Goal: Task Accomplishment & Management: Complete application form

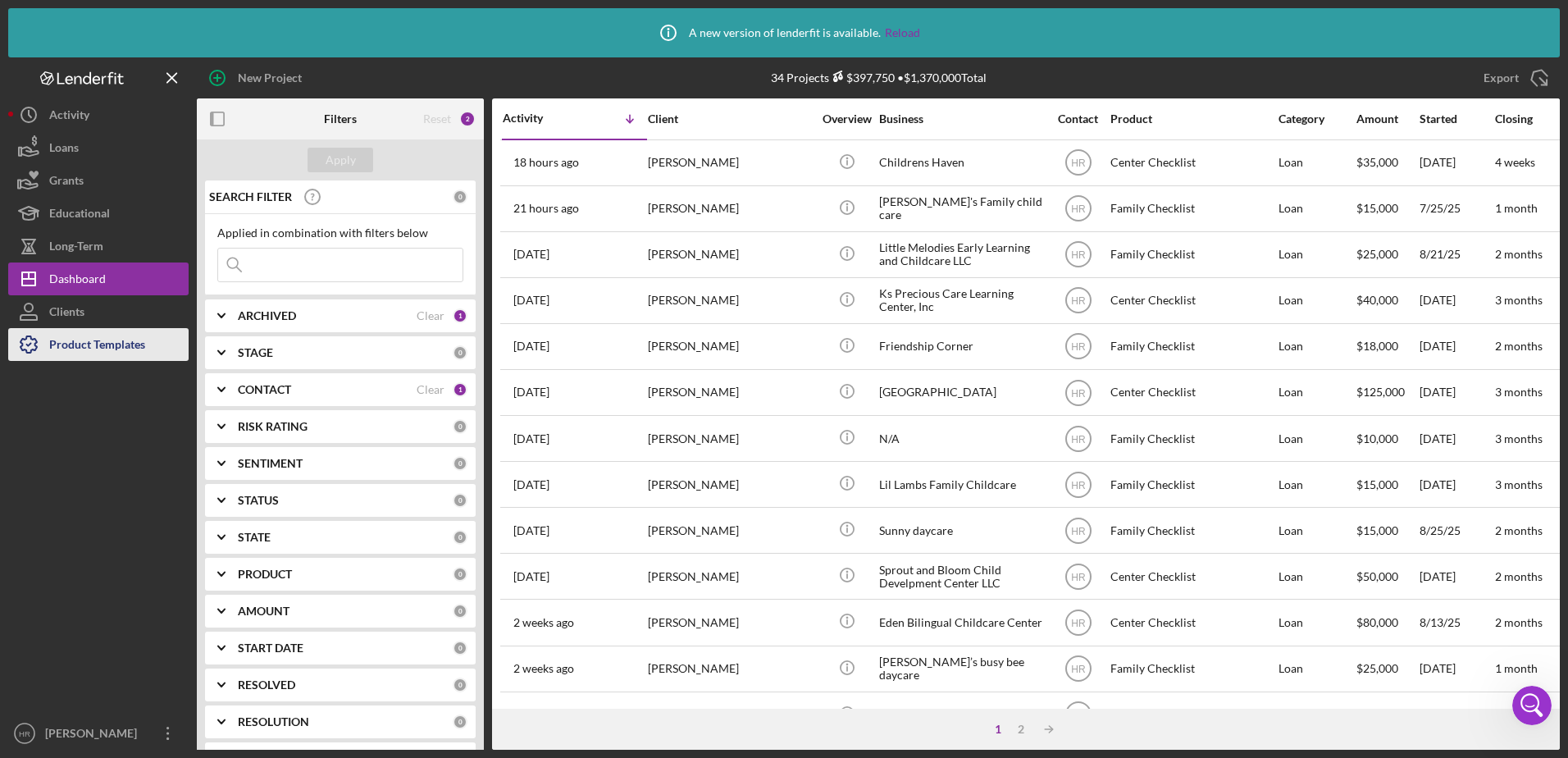
click at [92, 343] on div "Product Templates" at bounding box center [97, 346] width 96 height 37
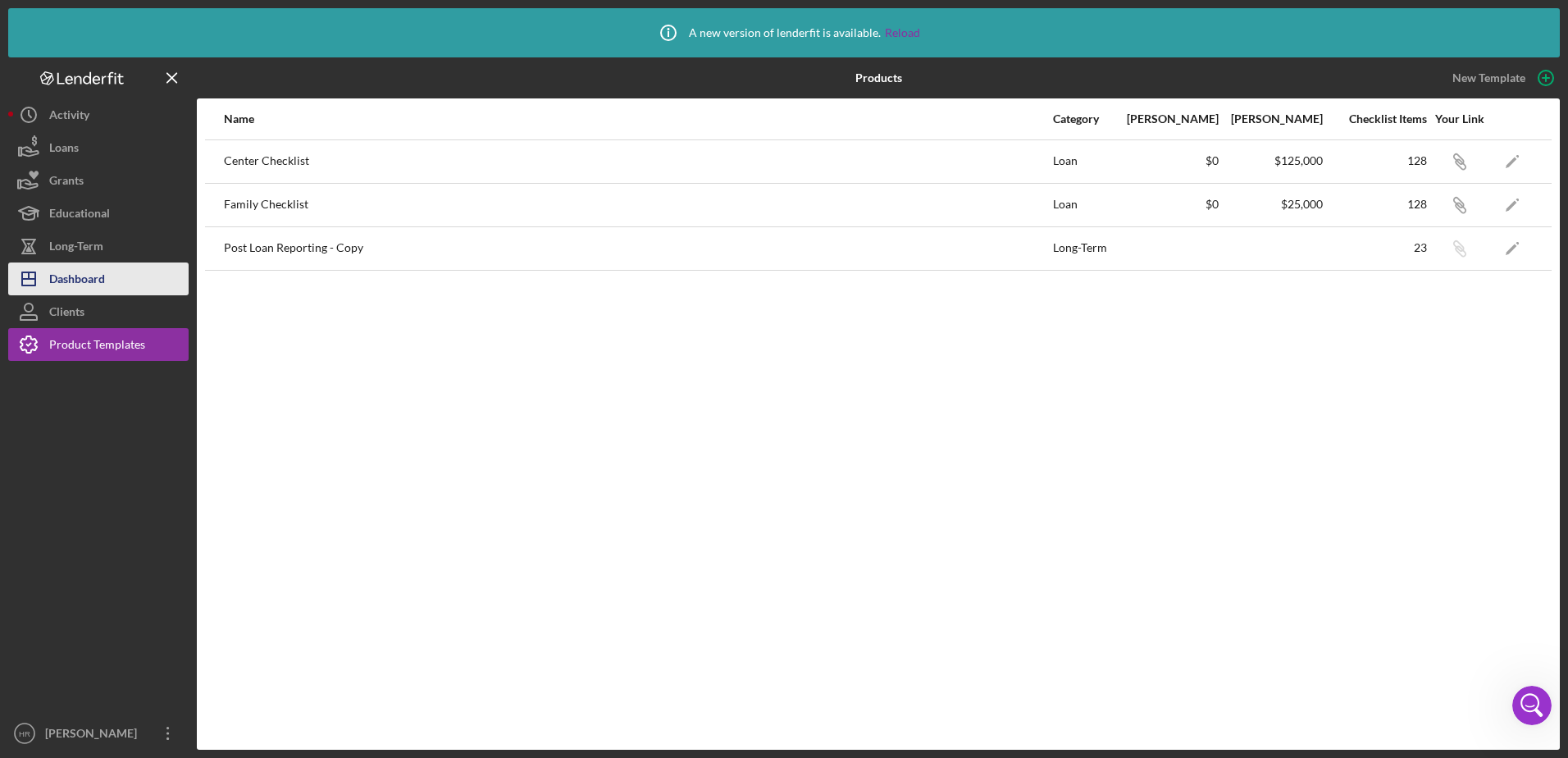
click at [83, 279] on div "Dashboard" at bounding box center [77, 280] width 56 height 37
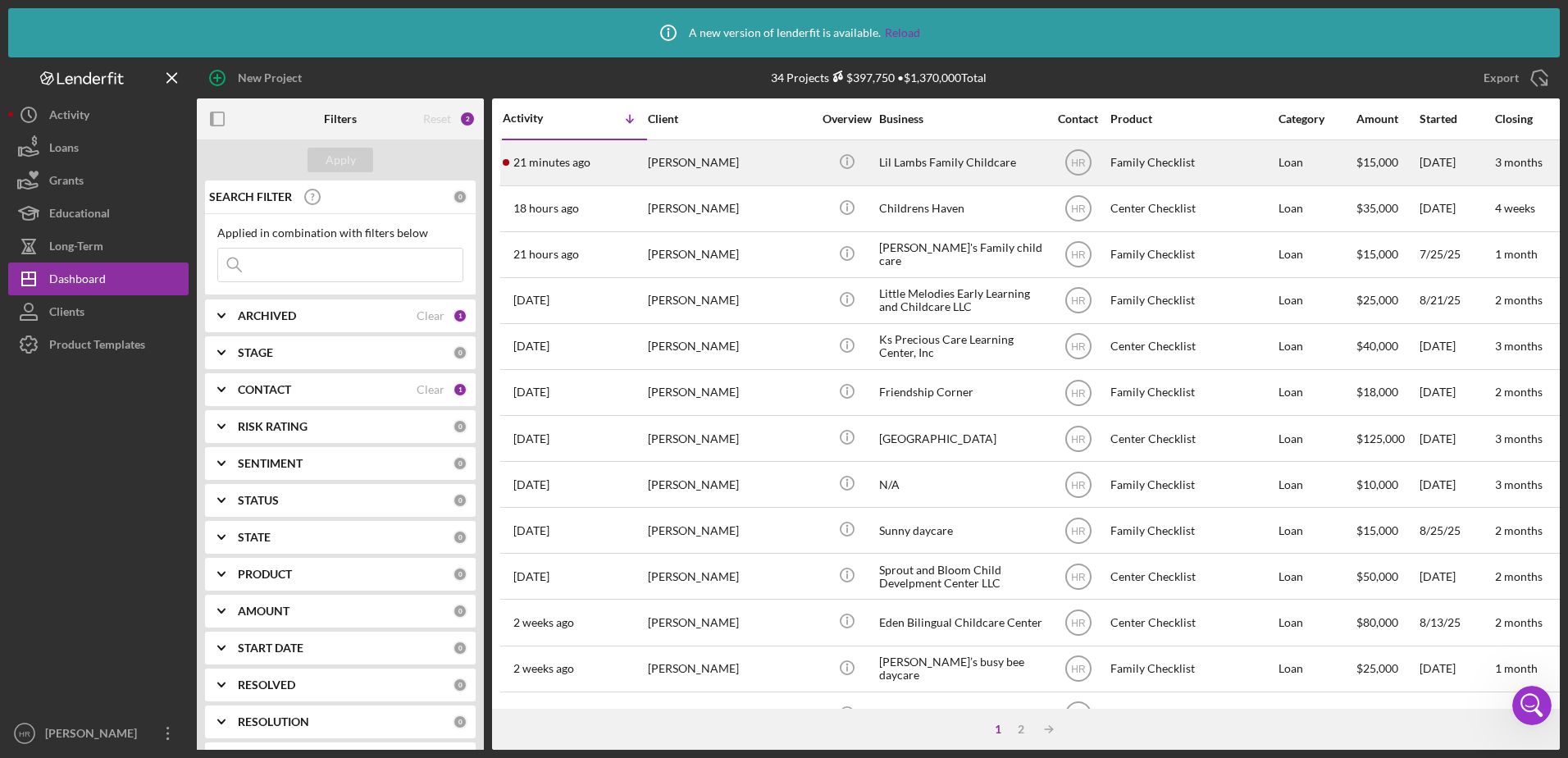
click at [936, 165] on div "Lil Lambs Family Childcare" at bounding box center [961, 163] width 164 height 44
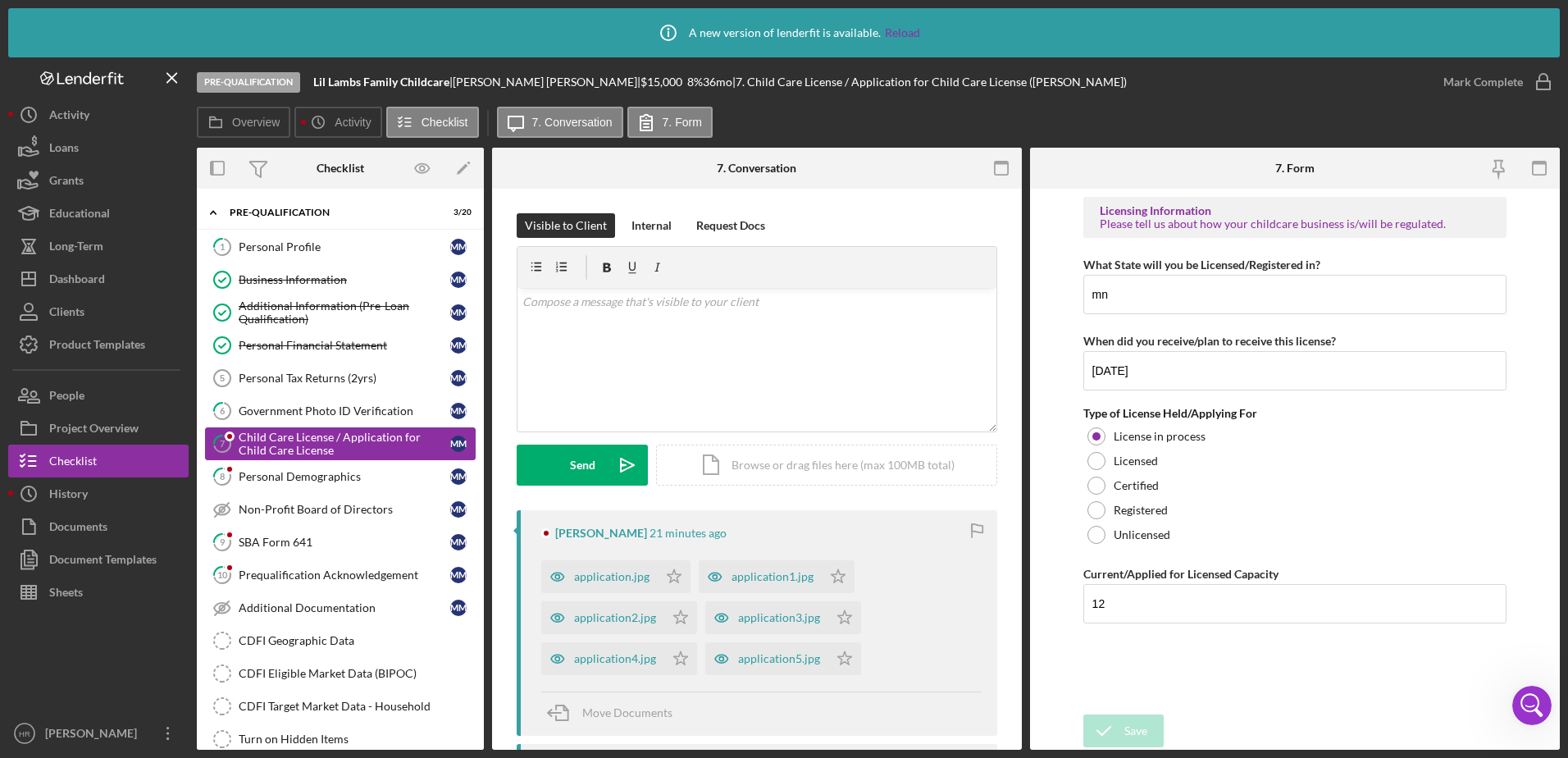
click at [303, 437] on div "Child Care License / Application for Child Care License" at bounding box center [344, 444] width 212 height 26
click at [585, 574] on div "application.jpg" at bounding box center [612, 576] width 76 height 13
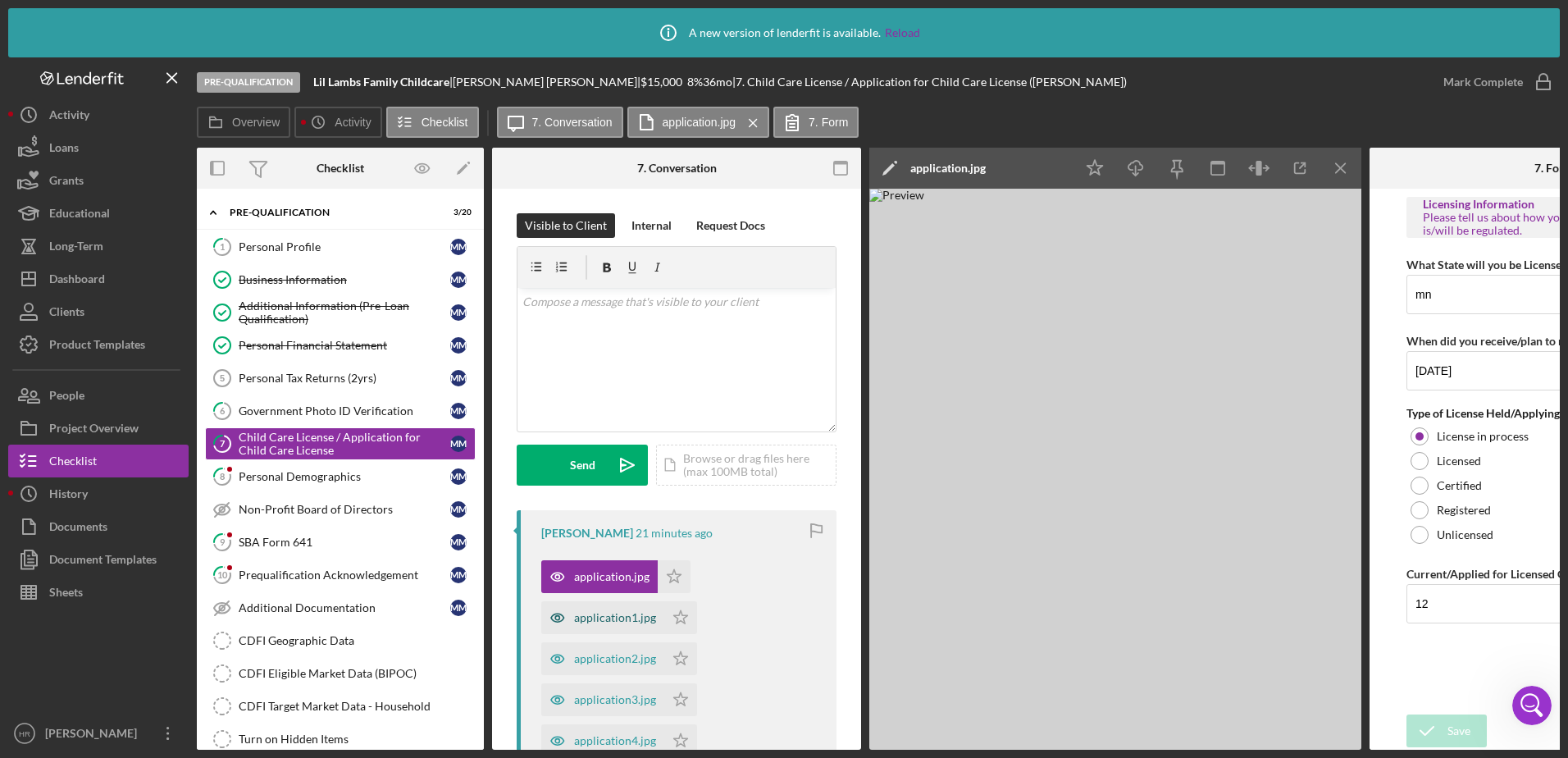
click at [594, 618] on div "application1.jpg" at bounding box center [615, 617] width 82 height 13
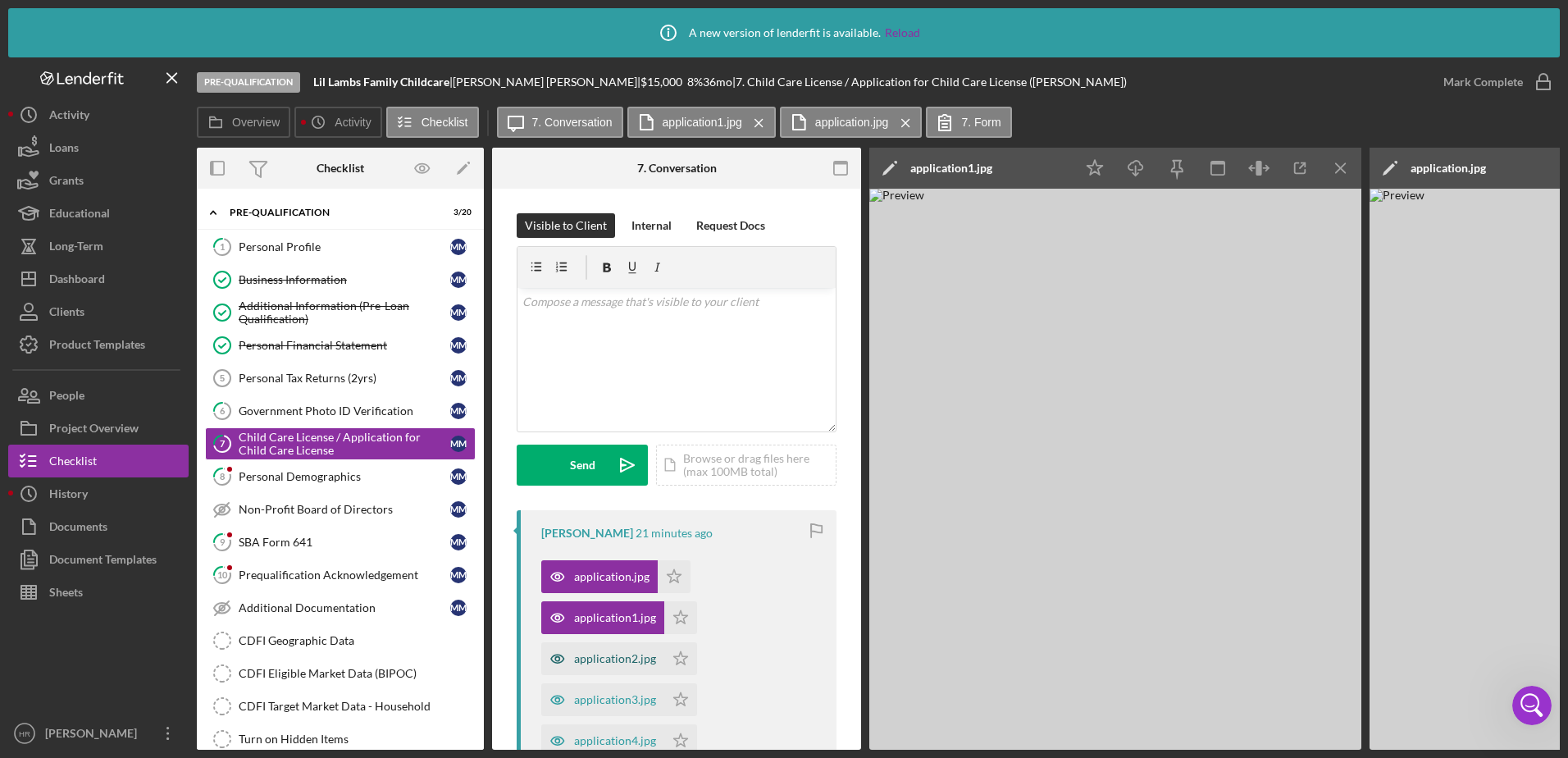
click at [606, 663] on div "application2.jpg" at bounding box center [615, 658] width 82 height 13
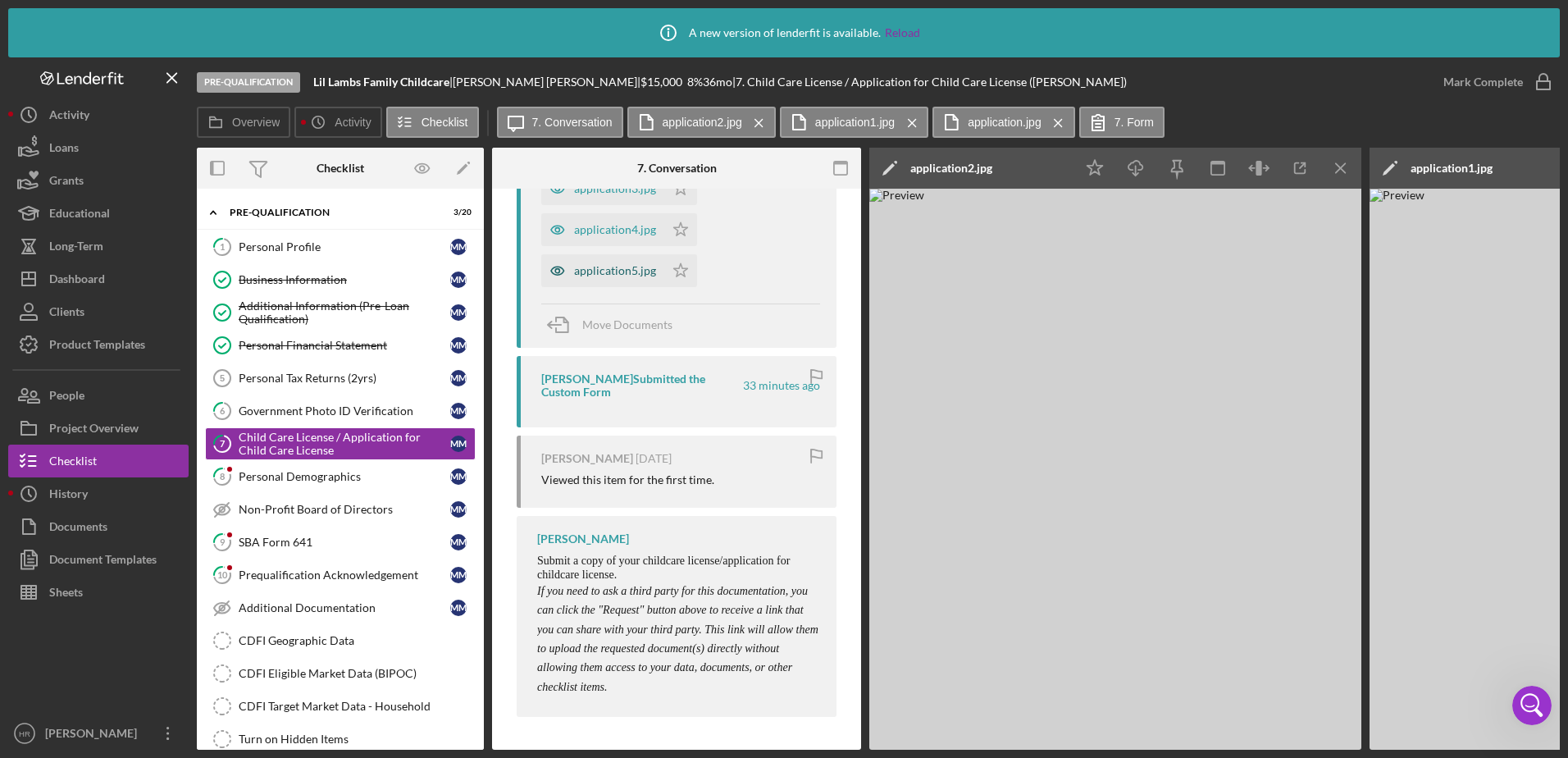
scroll to position [282, 0]
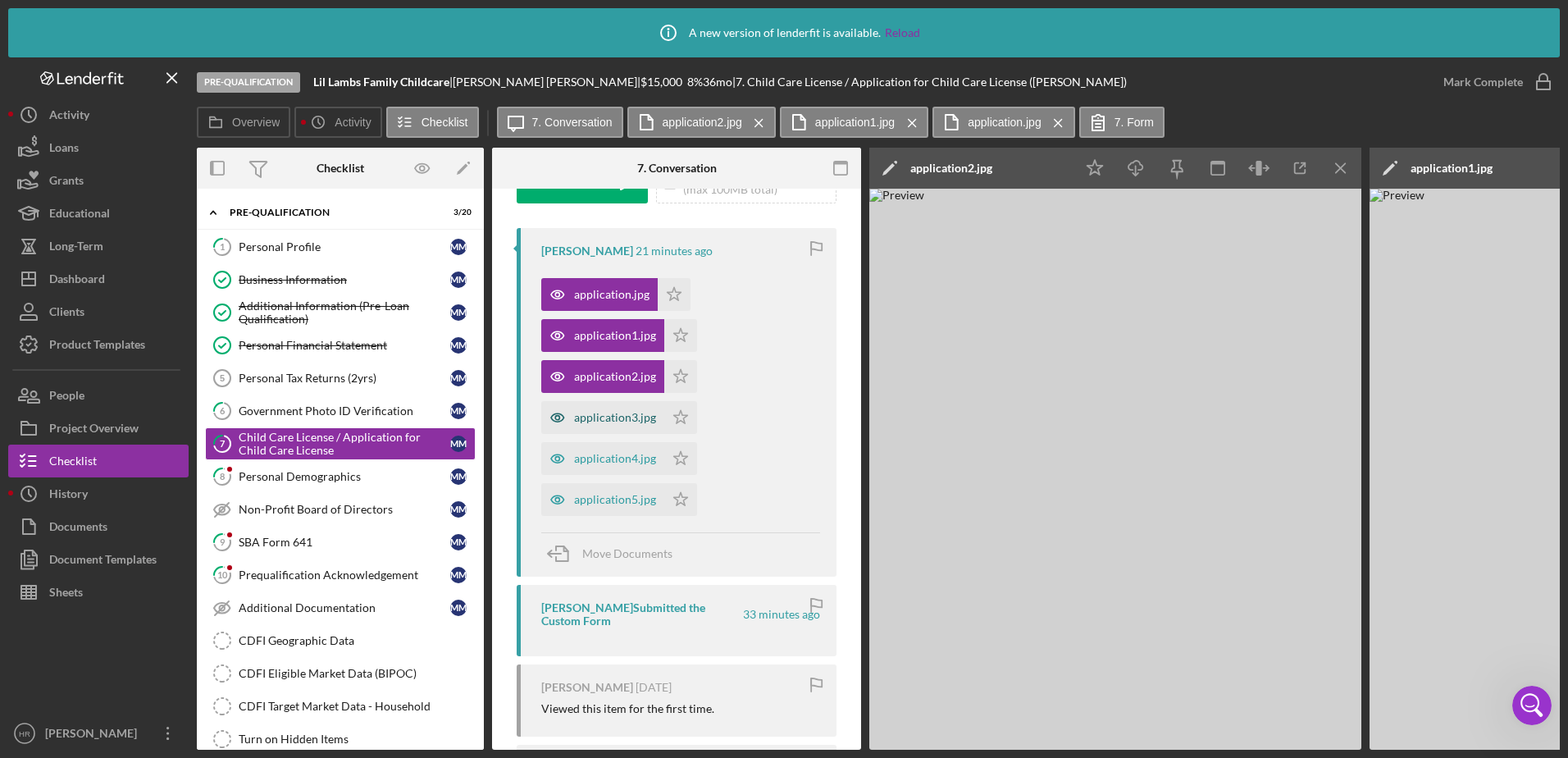
click at [602, 416] on div "application3.jpg" at bounding box center [615, 417] width 82 height 13
click at [601, 462] on div "application4.jpg" at bounding box center [615, 458] width 82 height 13
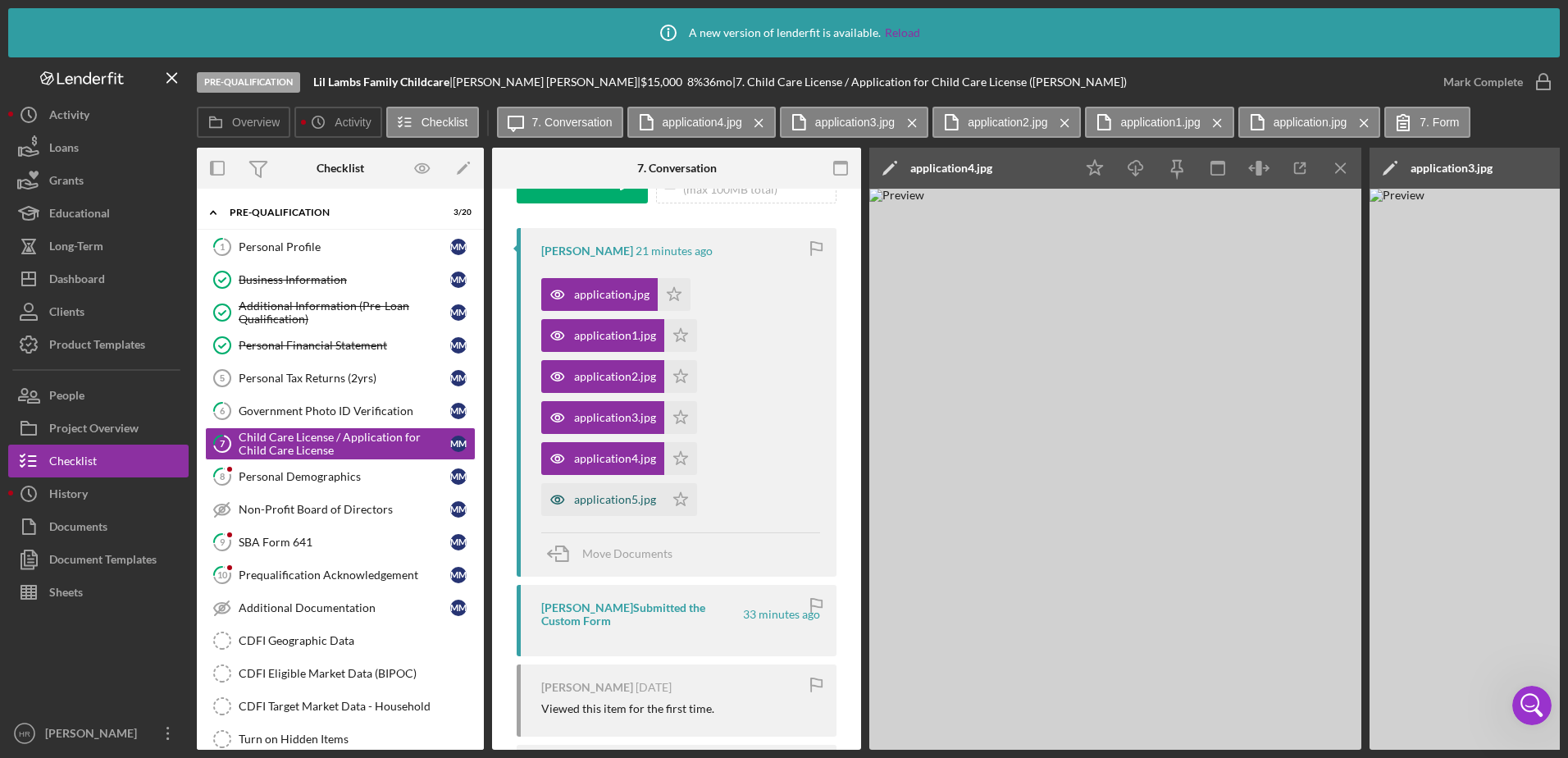
click at [604, 492] on div "application5.jpg" at bounding box center [602, 500] width 123 height 33
drag, startPoint x: 588, startPoint y: 744, endPoint x: 655, endPoint y: 755, distance: 67.9
click at [655, 755] on div "Icon/Info A new version of lenderfit is available. Reload Pre-Qualification Lil…" at bounding box center [784, 379] width 1568 height 758
click at [254, 475] on div "Personal Demographics" at bounding box center [344, 477] width 212 height 13
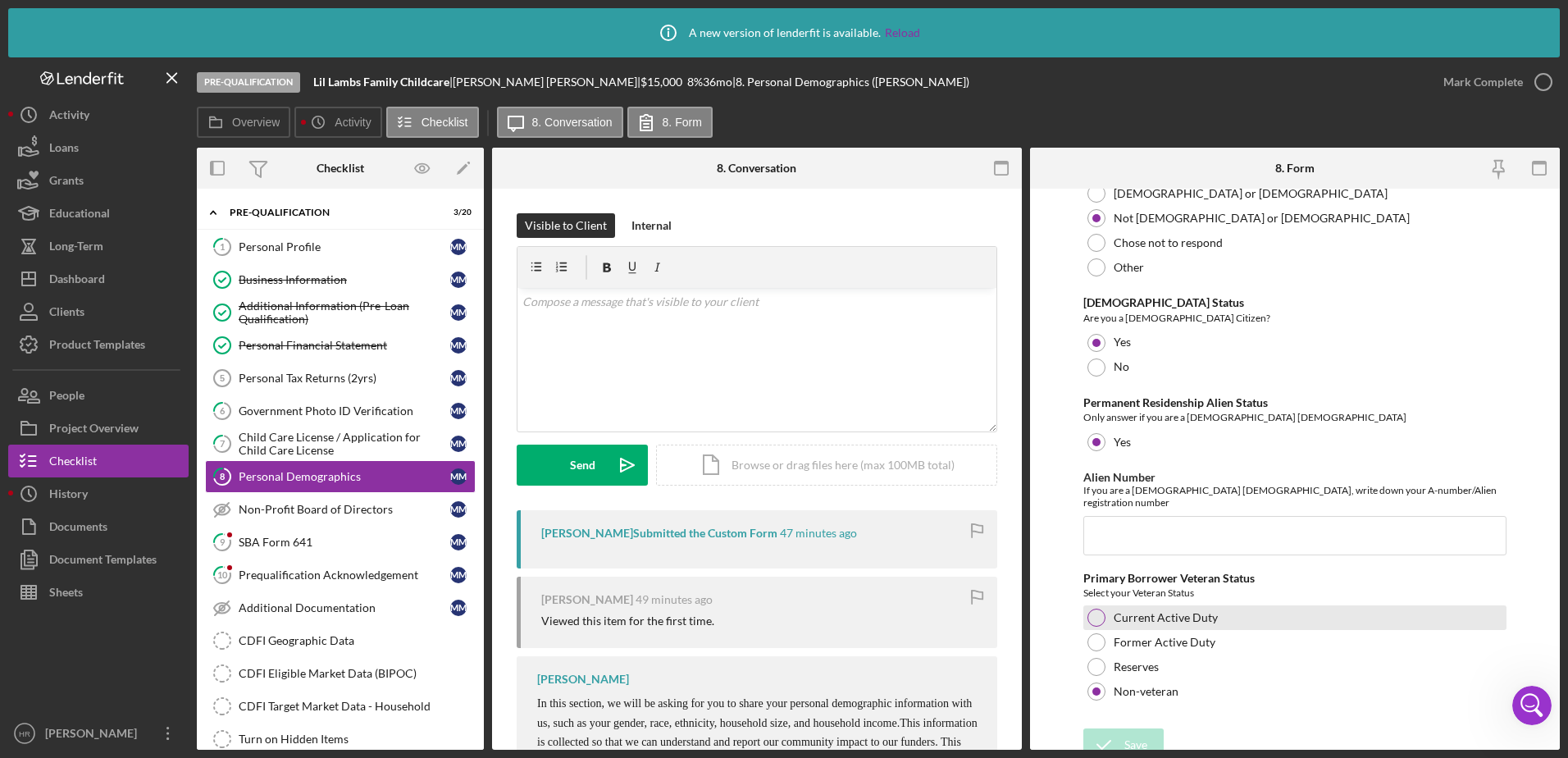
scroll to position [1643, 0]
click at [1540, 85] on icon "button" at bounding box center [1542, 81] width 41 height 41
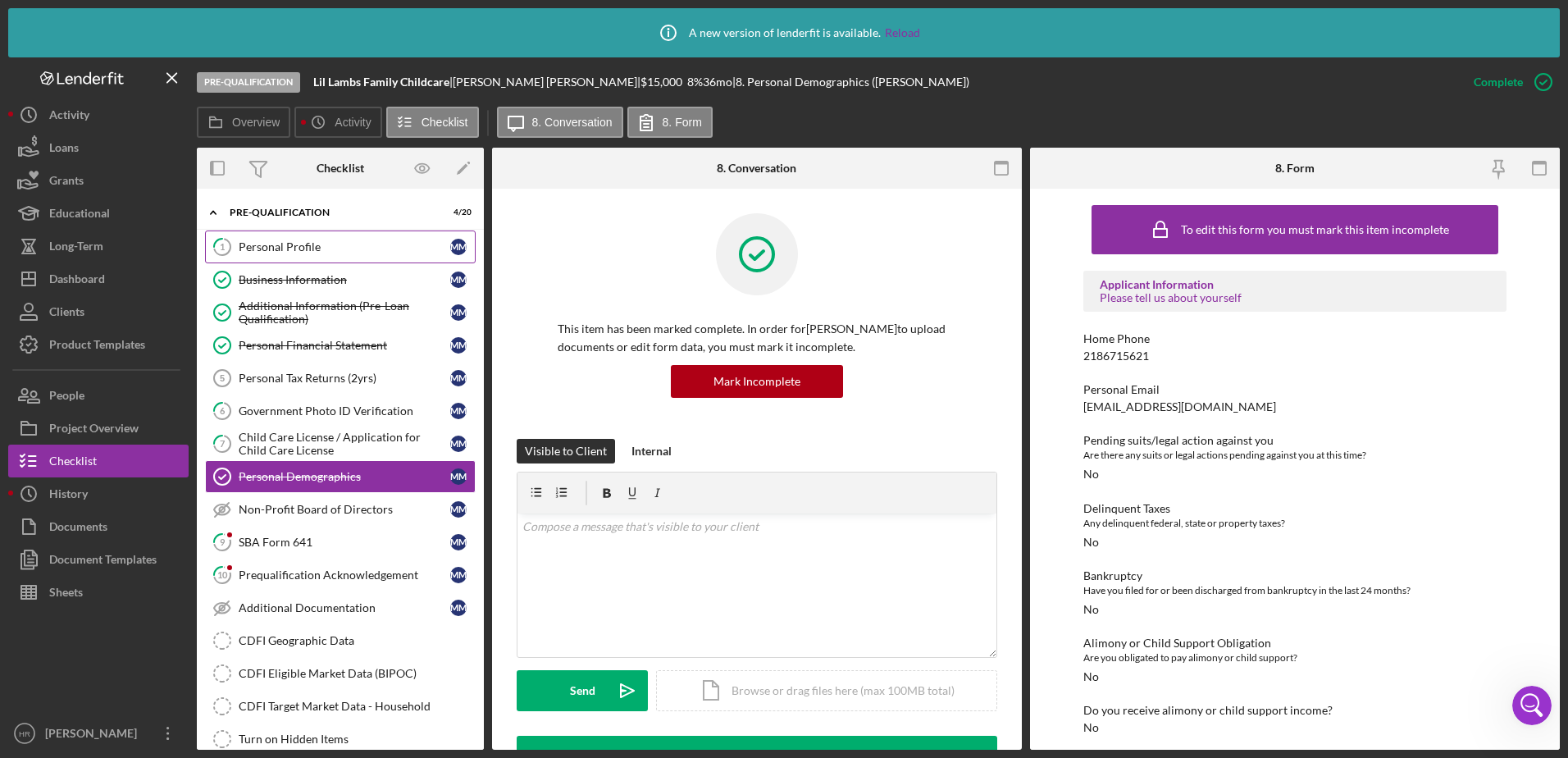
click at [301, 249] on div "Personal Profile" at bounding box center [344, 247] width 212 height 13
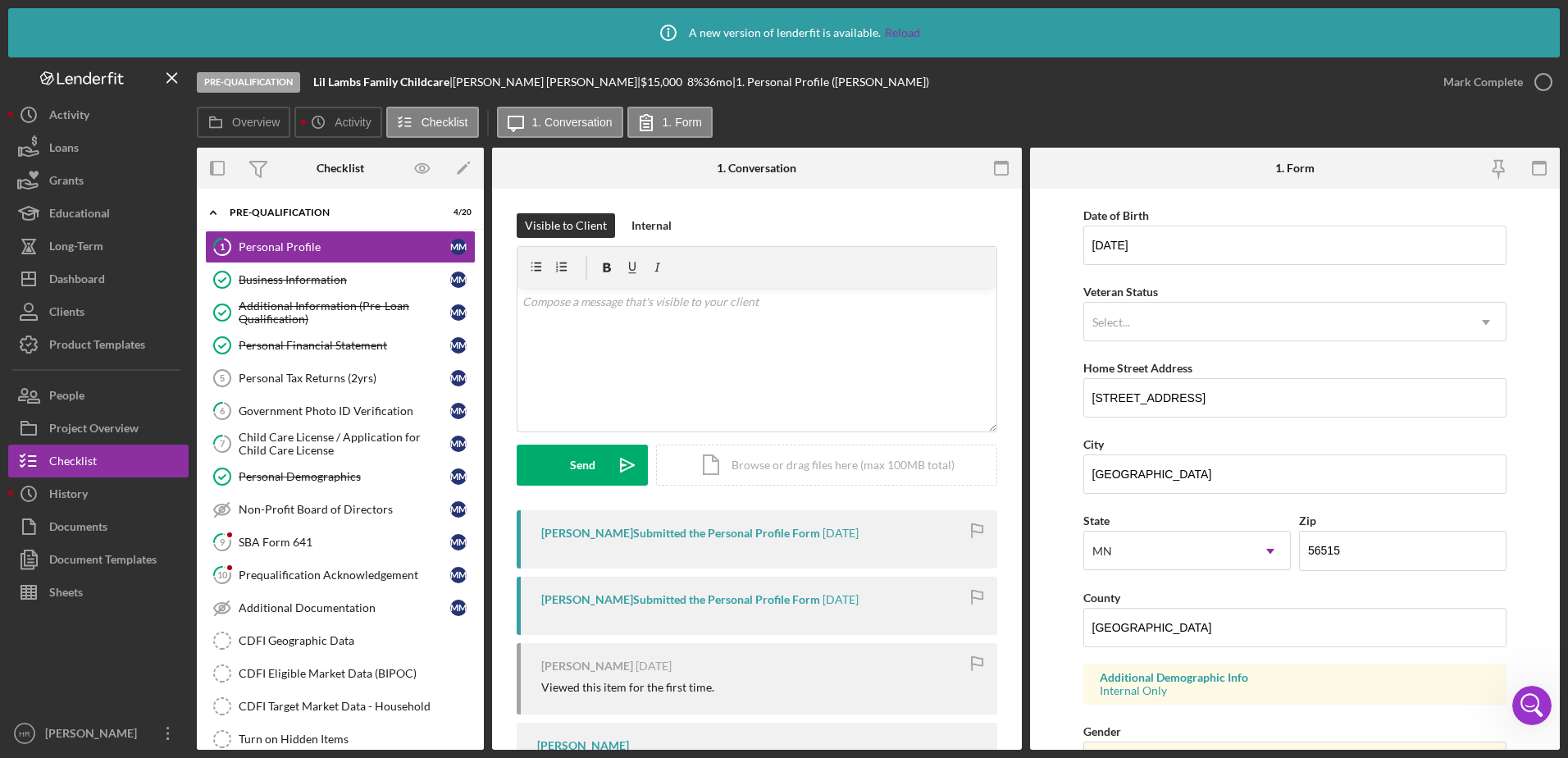
scroll to position [328, 0]
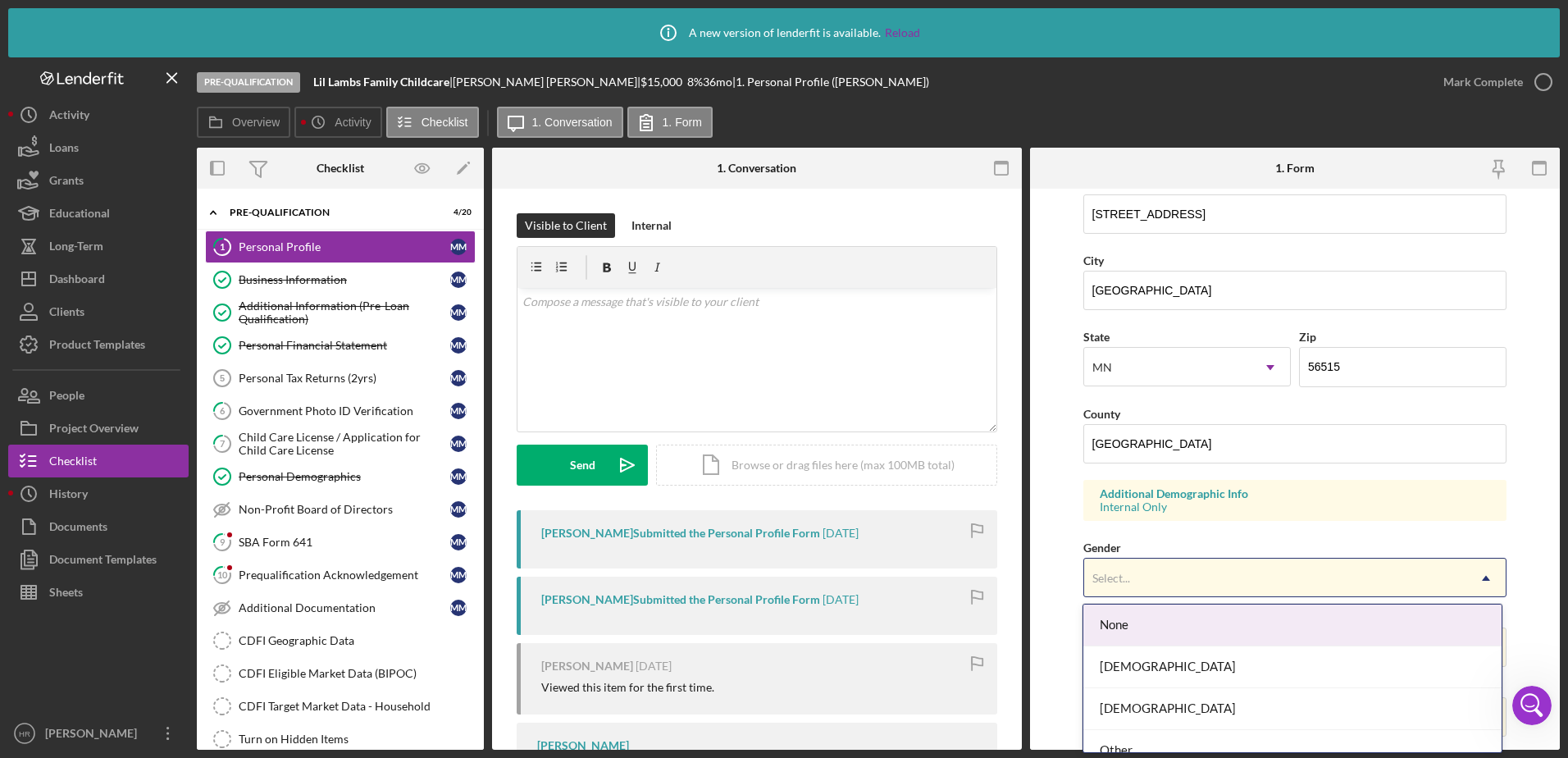
click at [1134, 596] on div "Select..." at bounding box center [1276, 578] width 383 height 37
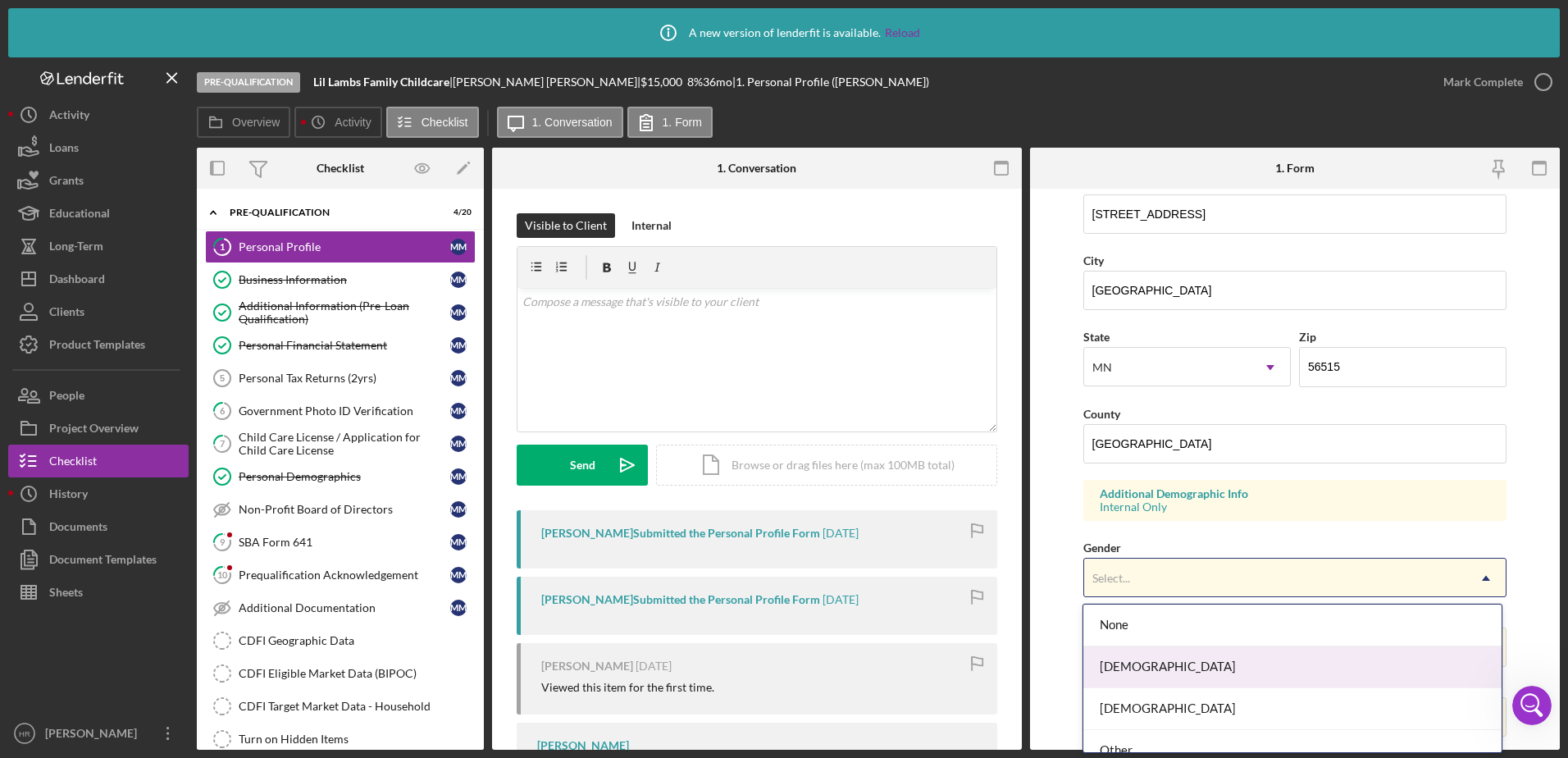
click at [1136, 659] on div "[DEMOGRAPHIC_DATA]" at bounding box center [1292, 668] width 418 height 42
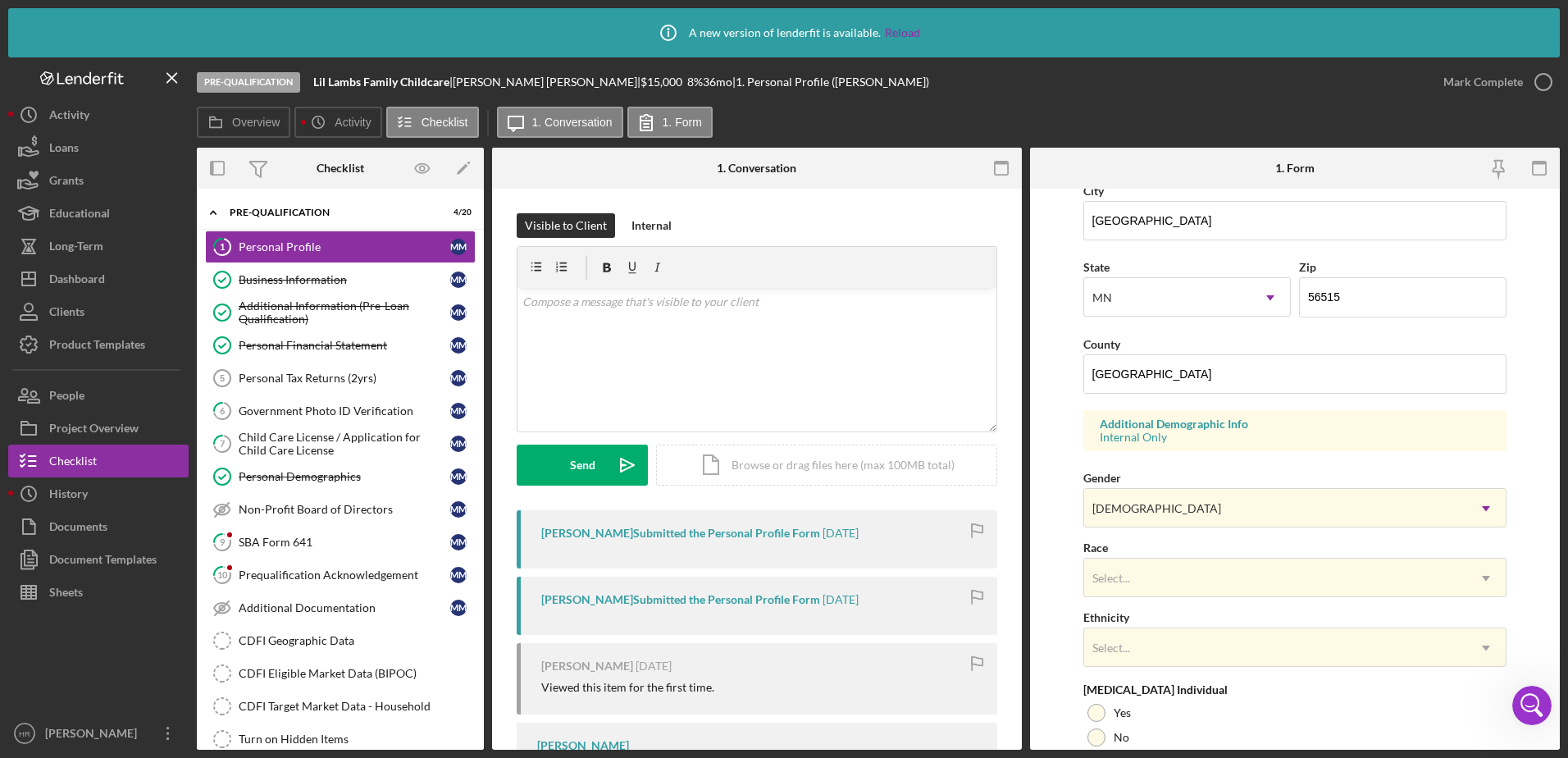
scroll to position [534, 0]
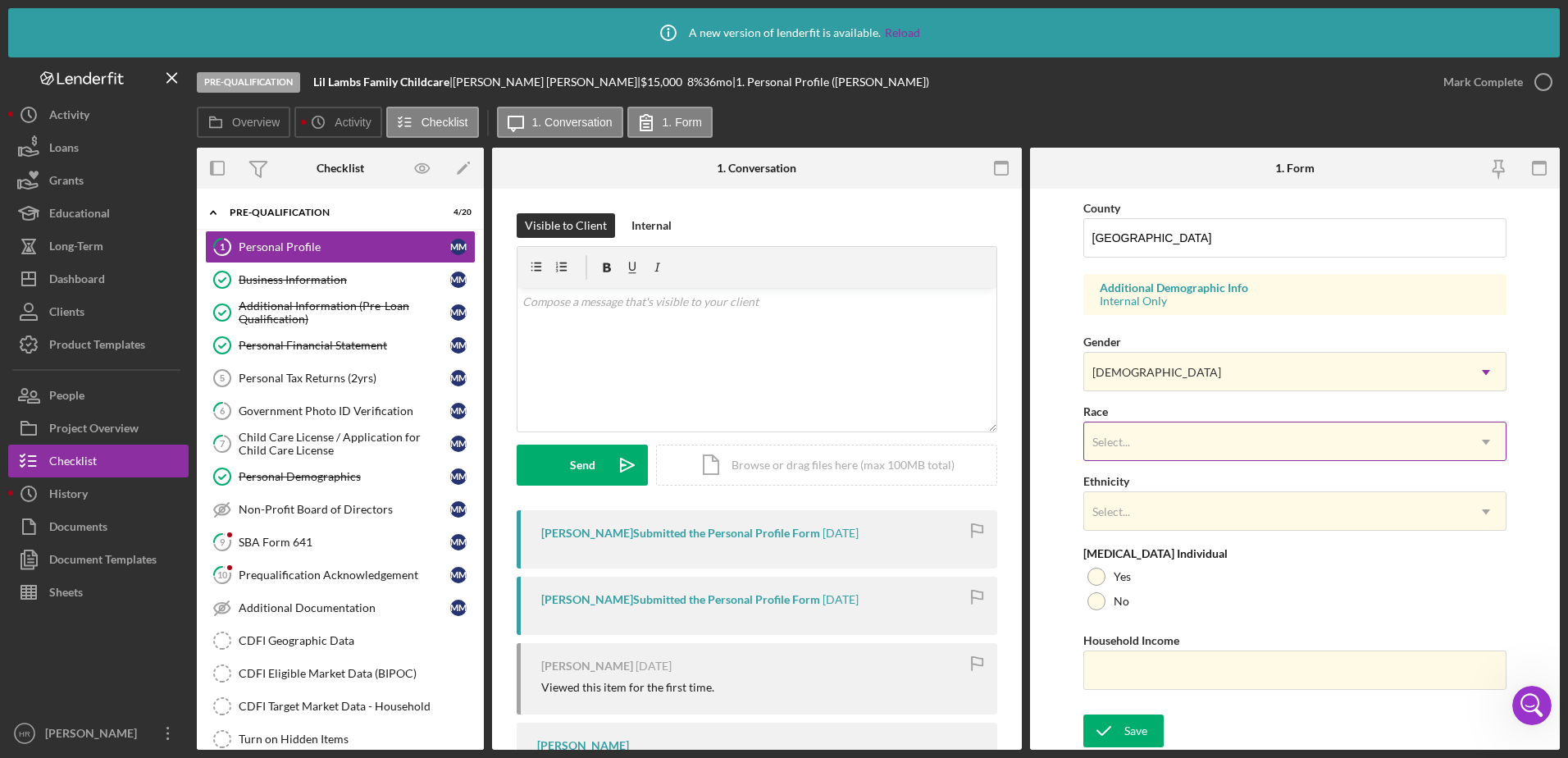
click at [1120, 441] on div "Select..." at bounding box center [1111, 442] width 37 height 13
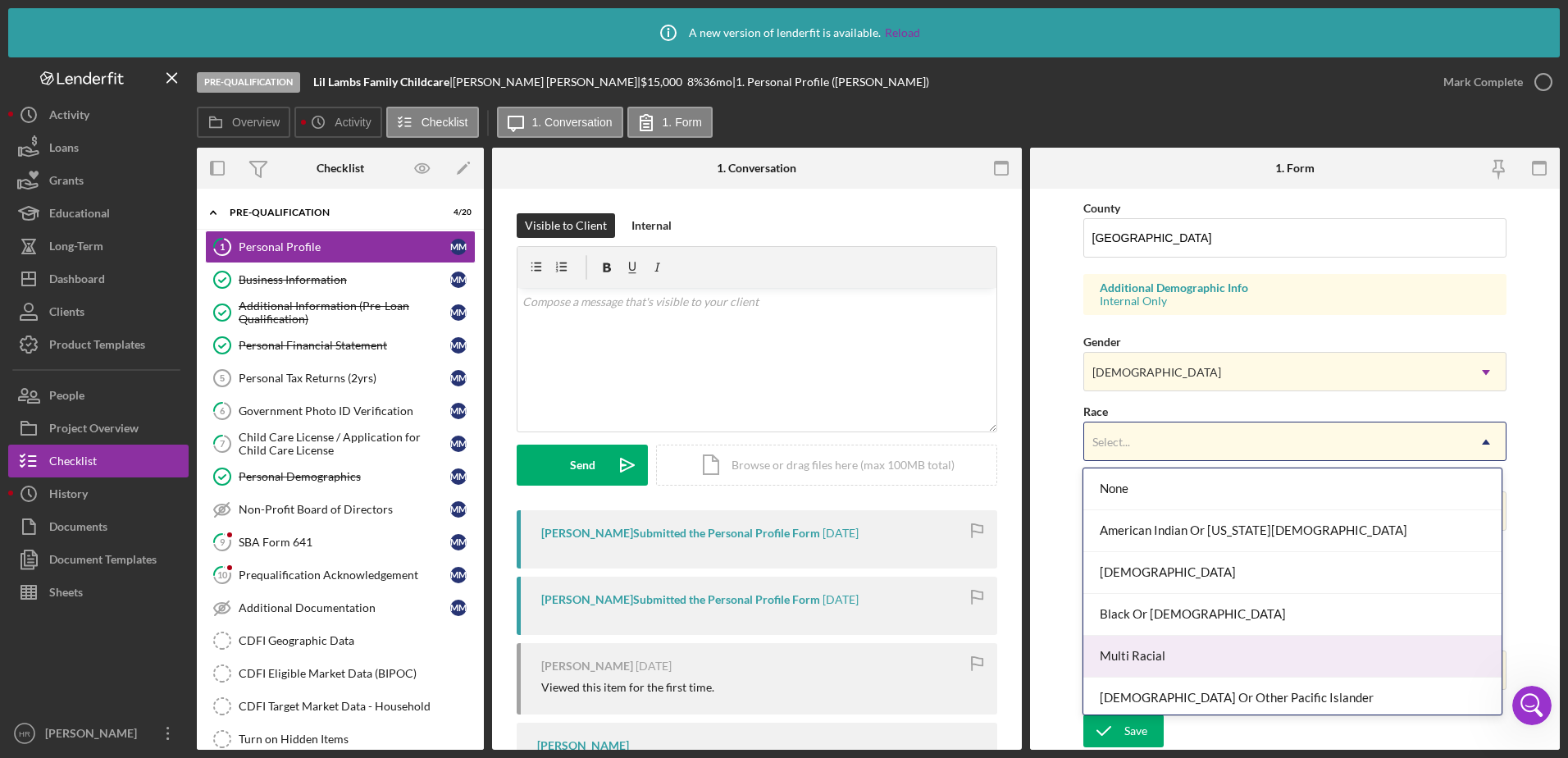
scroll to position [89, 0]
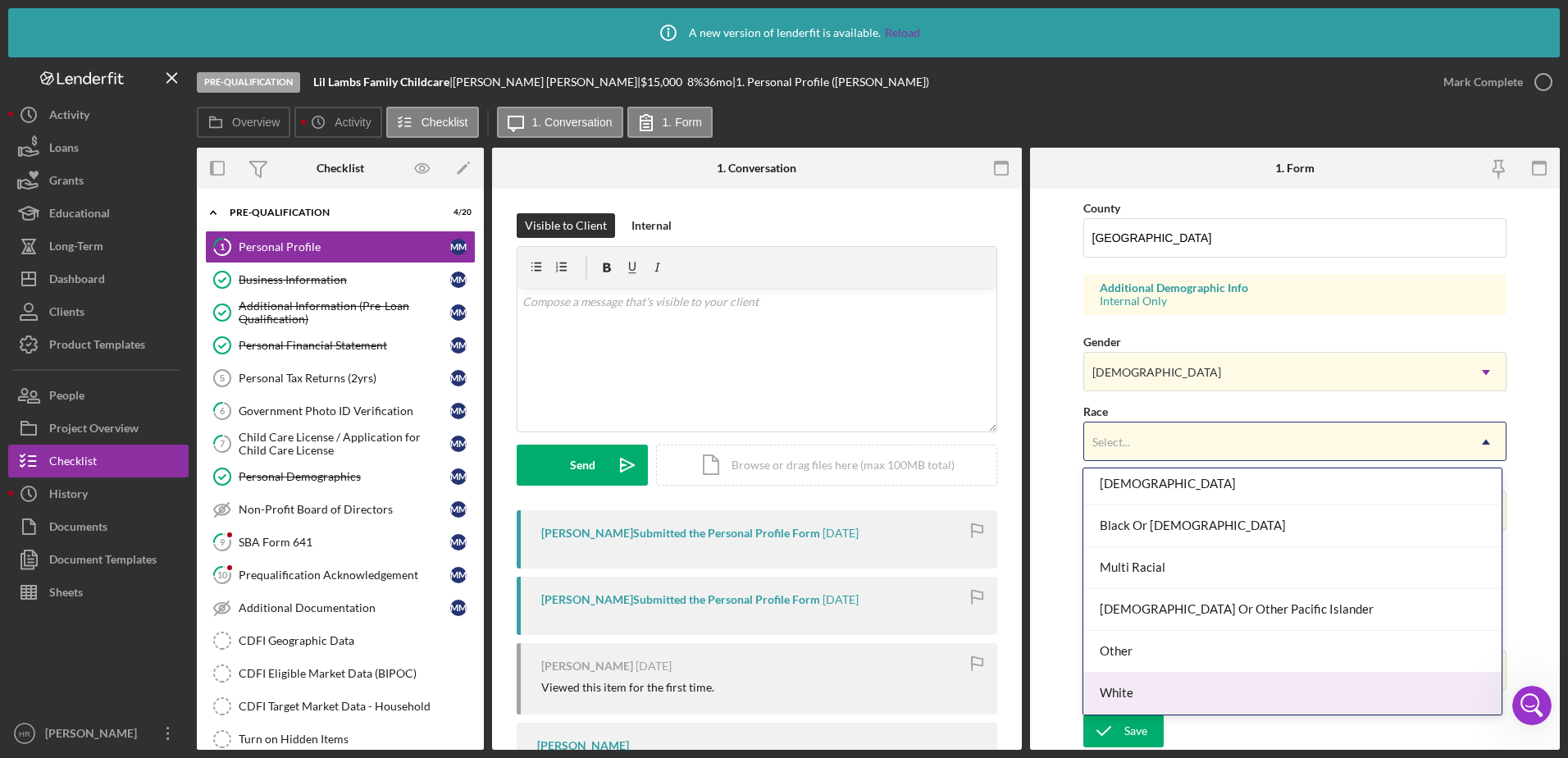
click at [1124, 690] on div "White" at bounding box center [1292, 694] width 418 height 42
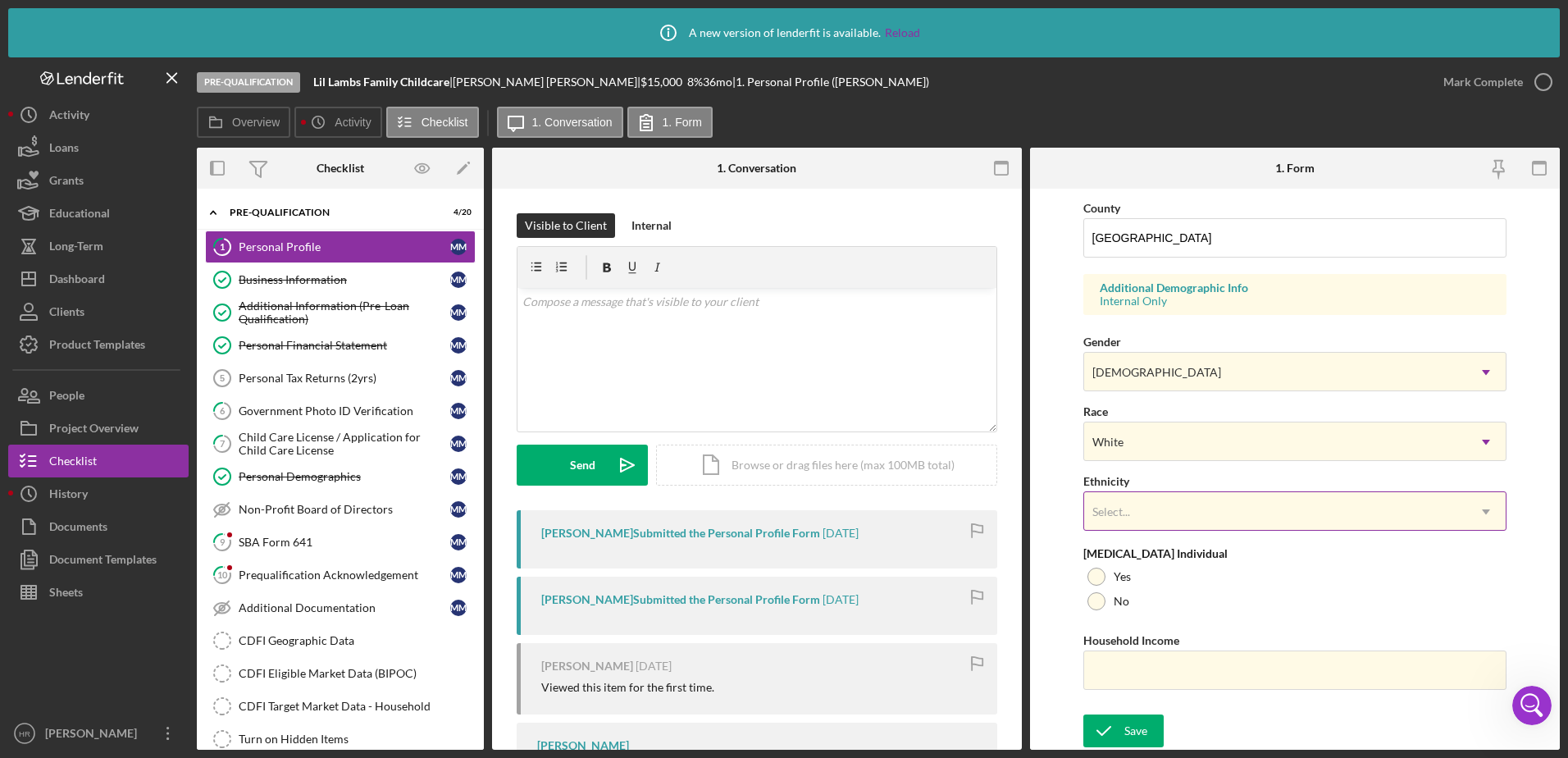
click at [1164, 526] on div "Select..." at bounding box center [1276, 511] width 383 height 37
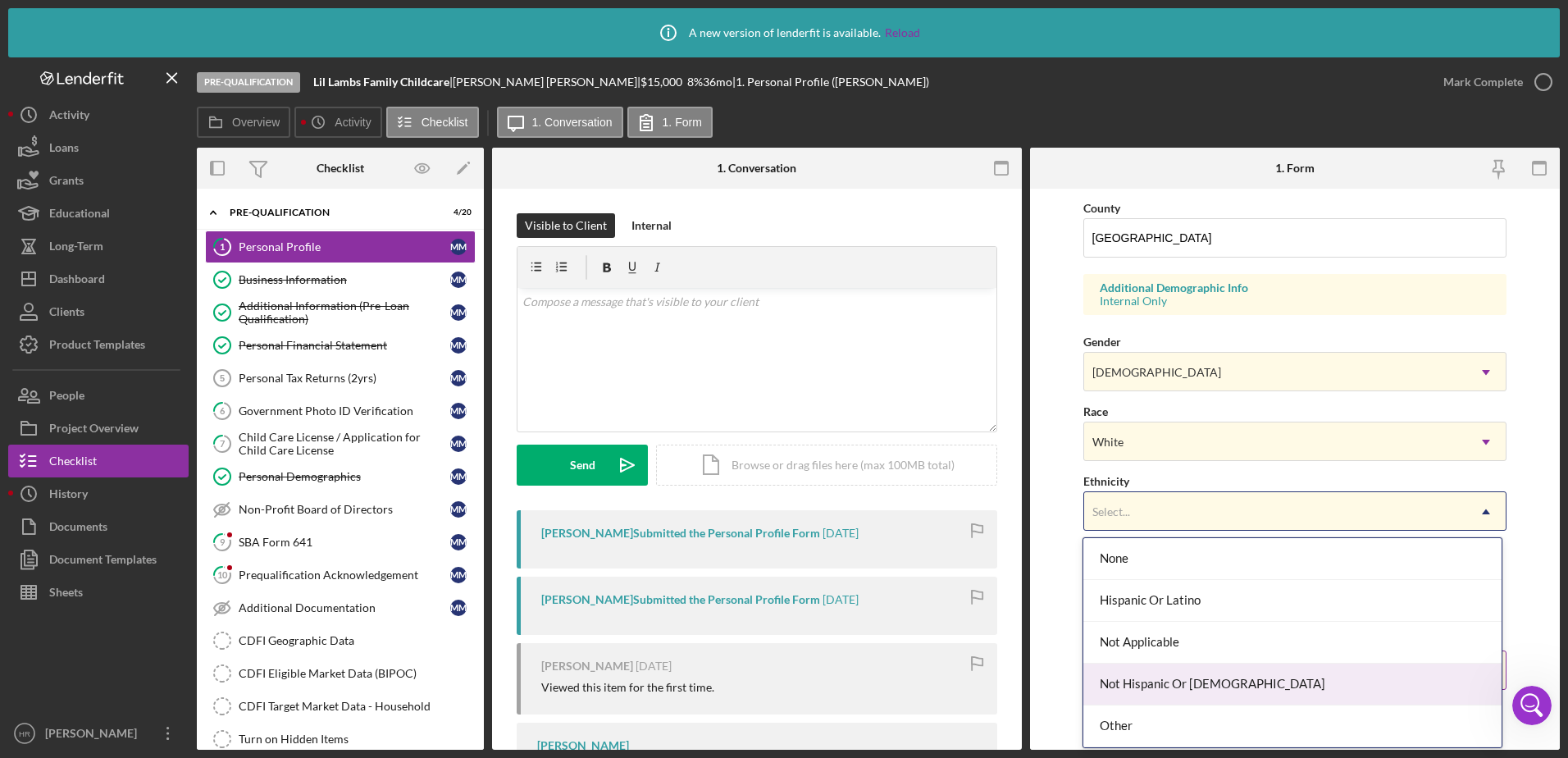
drag, startPoint x: 1145, startPoint y: 689, endPoint x: 1195, endPoint y: 679, distance: 51.0
click at [1145, 691] on div "Not Hispanic Or [DEMOGRAPHIC_DATA]" at bounding box center [1292, 685] width 418 height 42
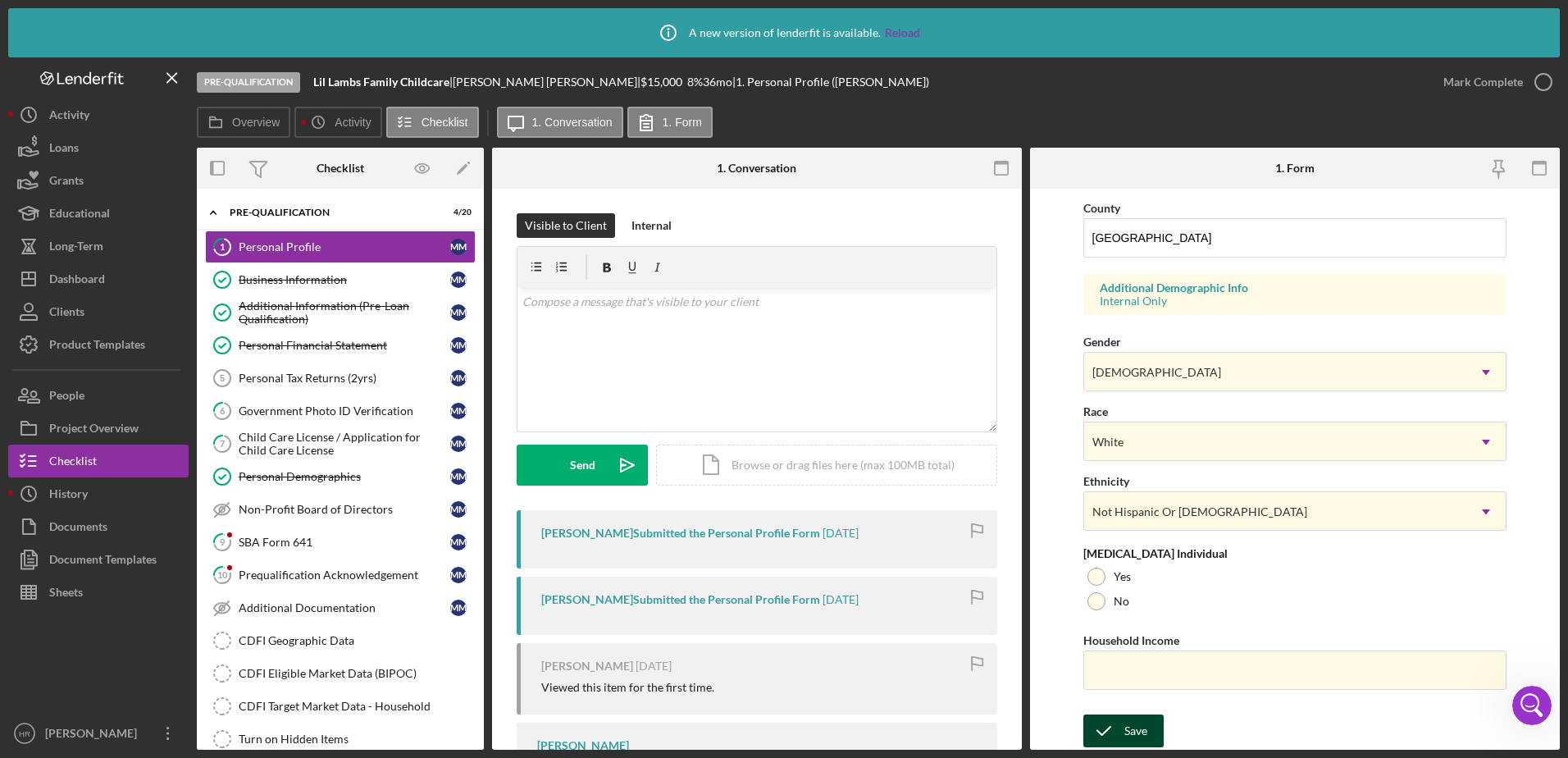
click at [1135, 719] on div "Save" at bounding box center [1135, 731] width 23 height 33
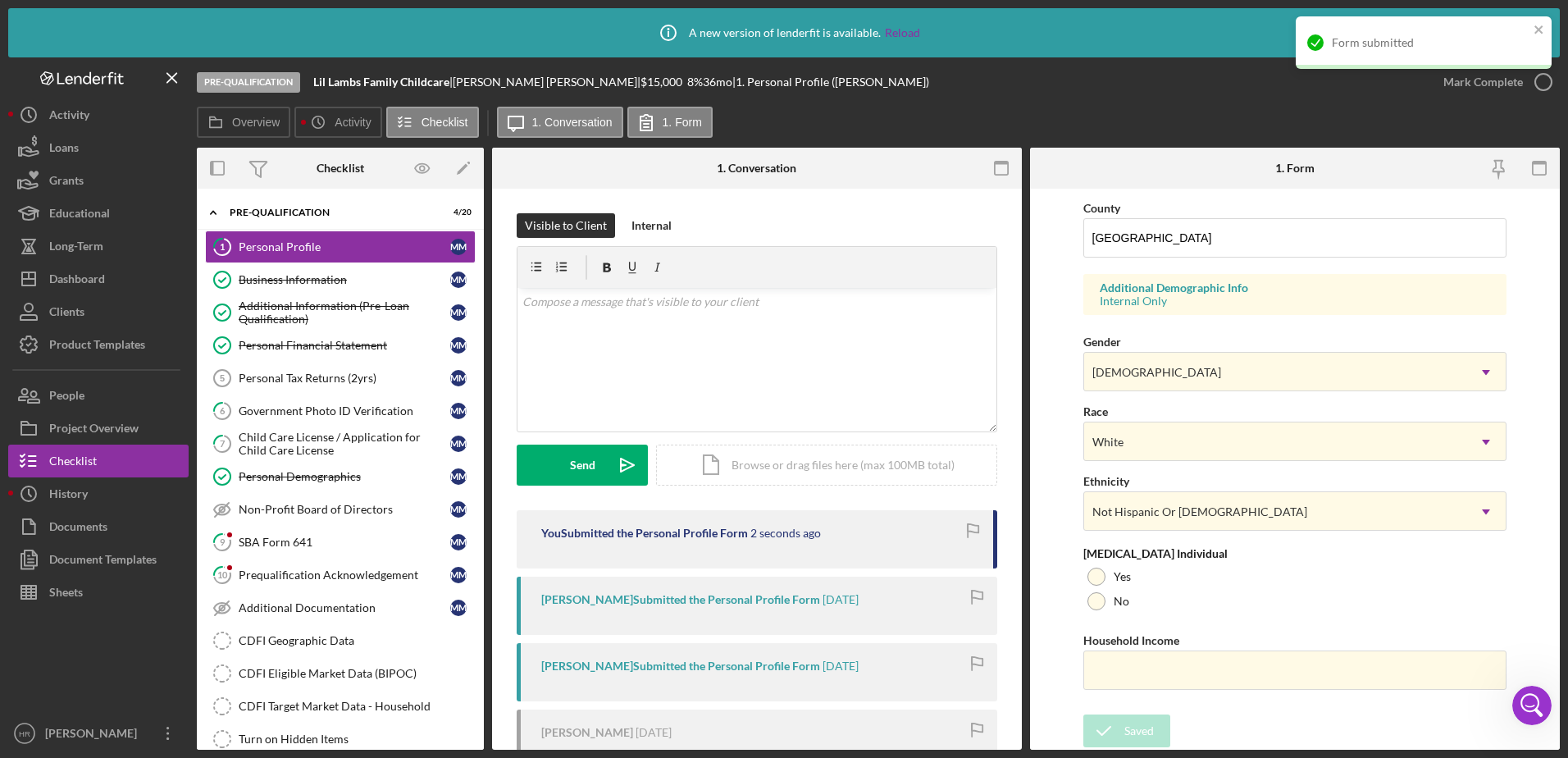
click at [1536, 79] on div "Form submitted" at bounding box center [1423, 48] width 262 height 72
click at [1544, 83] on div "Form submitted" at bounding box center [1423, 48] width 262 height 72
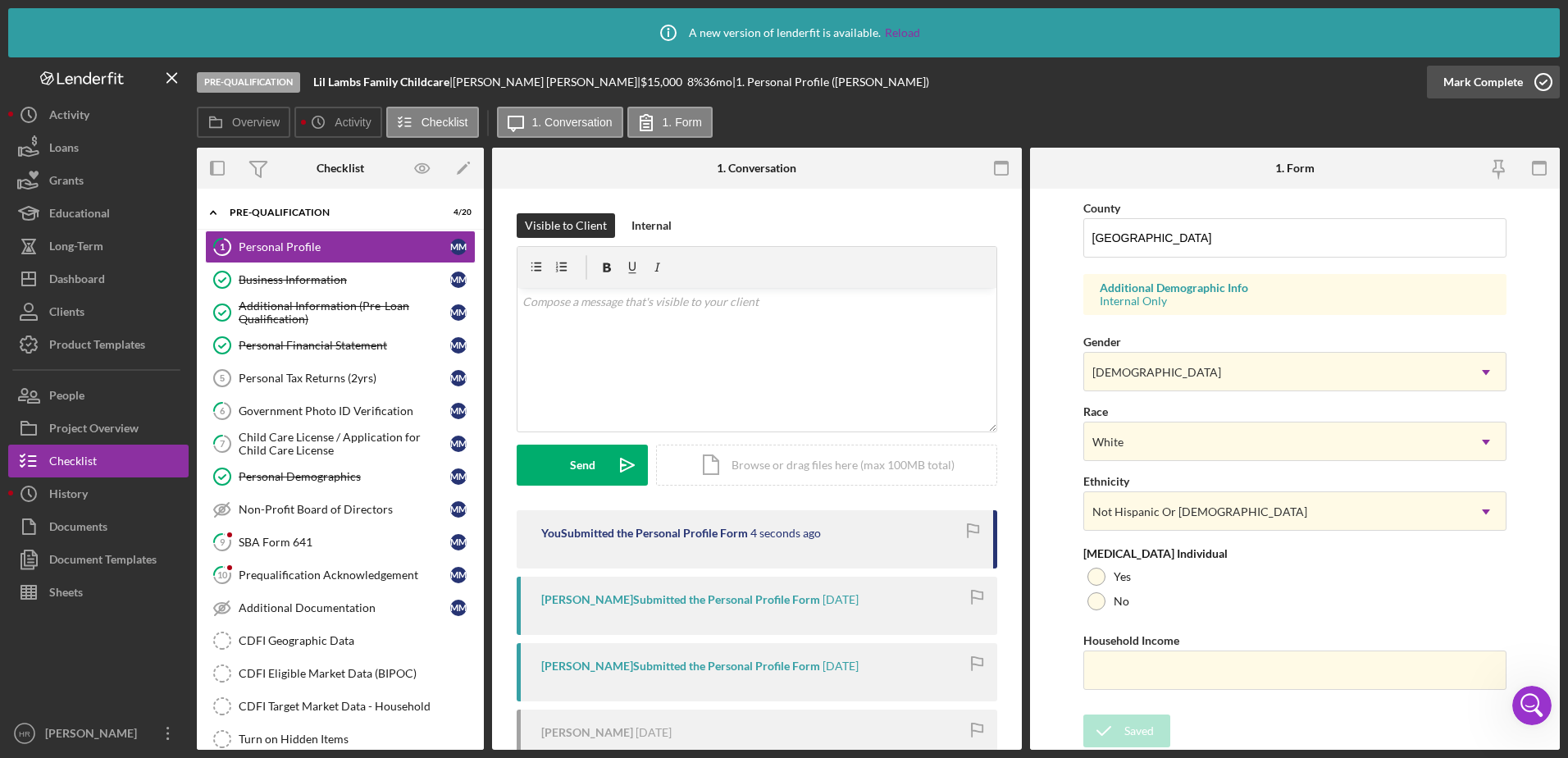
click at [1532, 87] on icon "button" at bounding box center [1542, 81] width 41 height 41
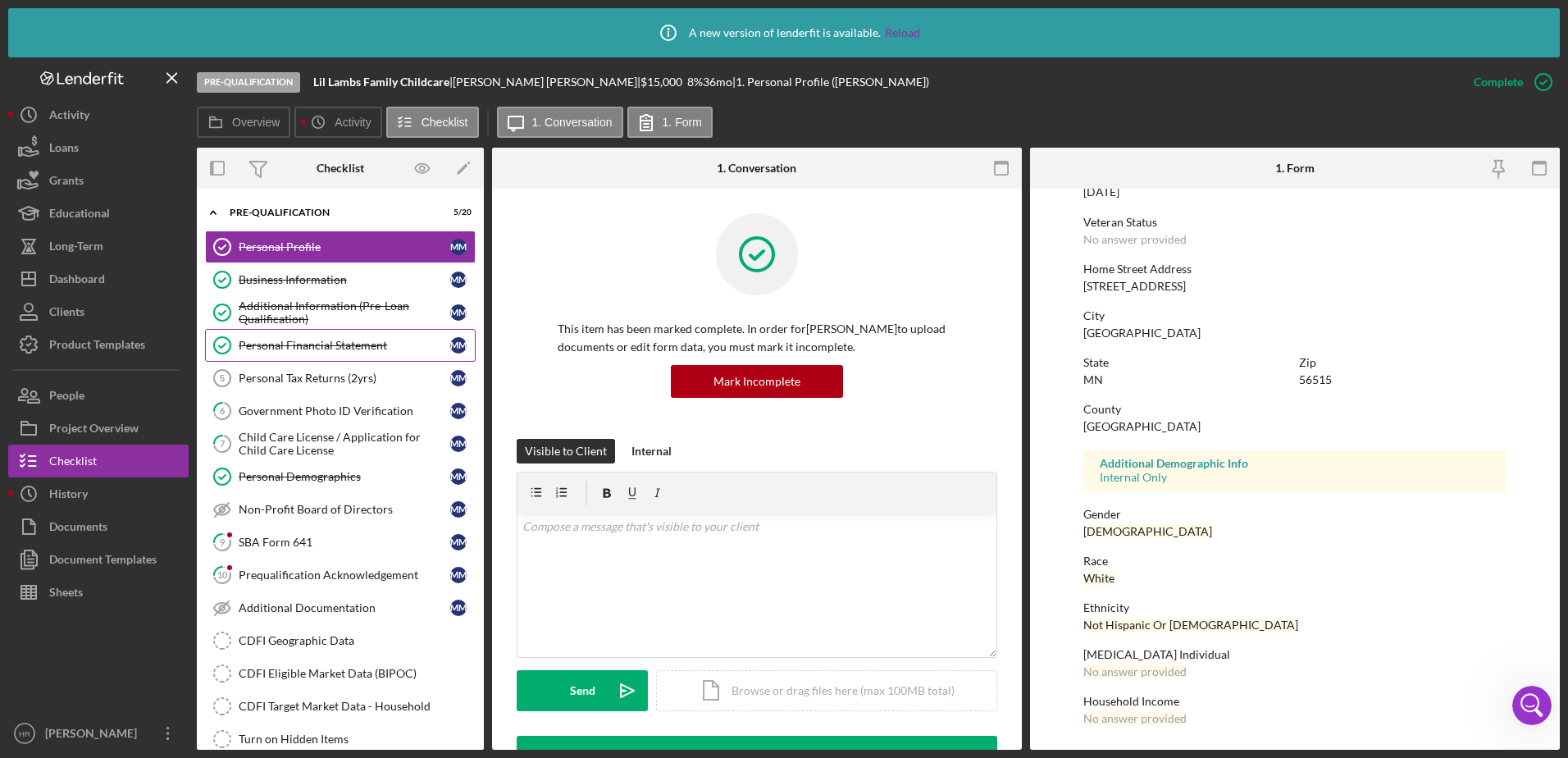
scroll to position [205, 0]
click at [286, 406] on div "Government Photo ID Verification" at bounding box center [344, 411] width 212 height 13
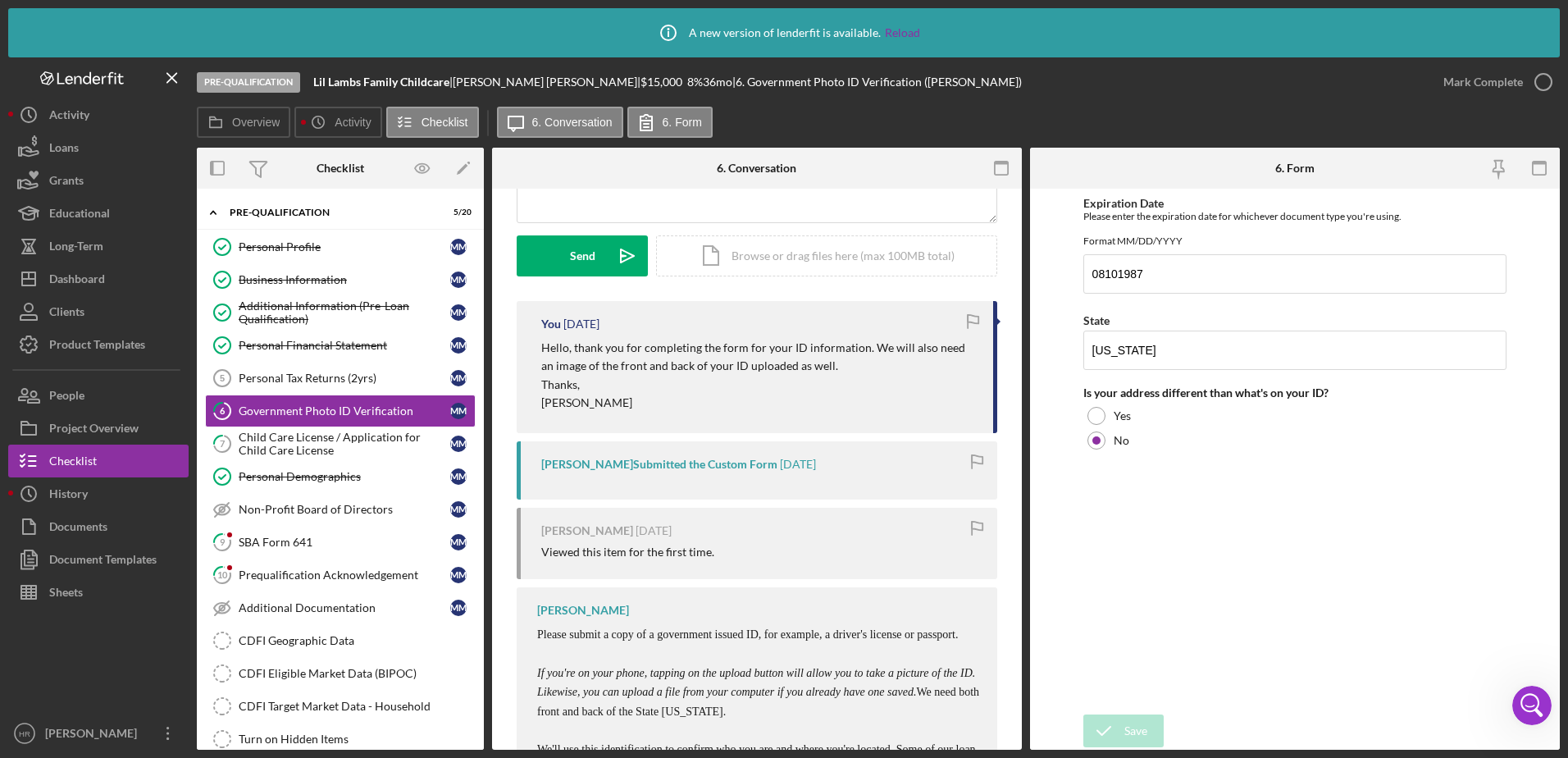
scroll to position [246, 0]
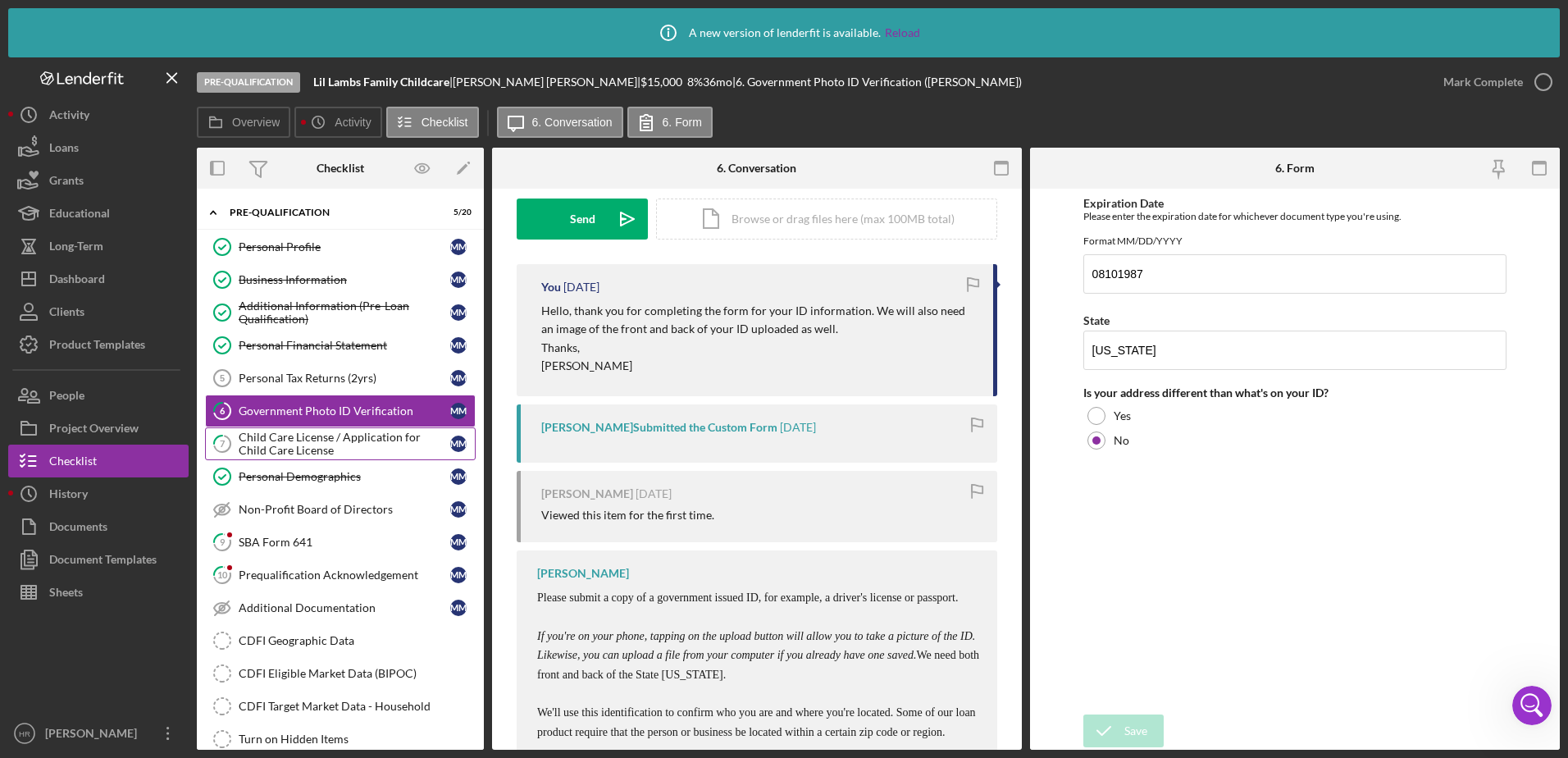
click at [280, 447] on div "Child Care License / Application for Child Care License" at bounding box center [344, 444] width 212 height 26
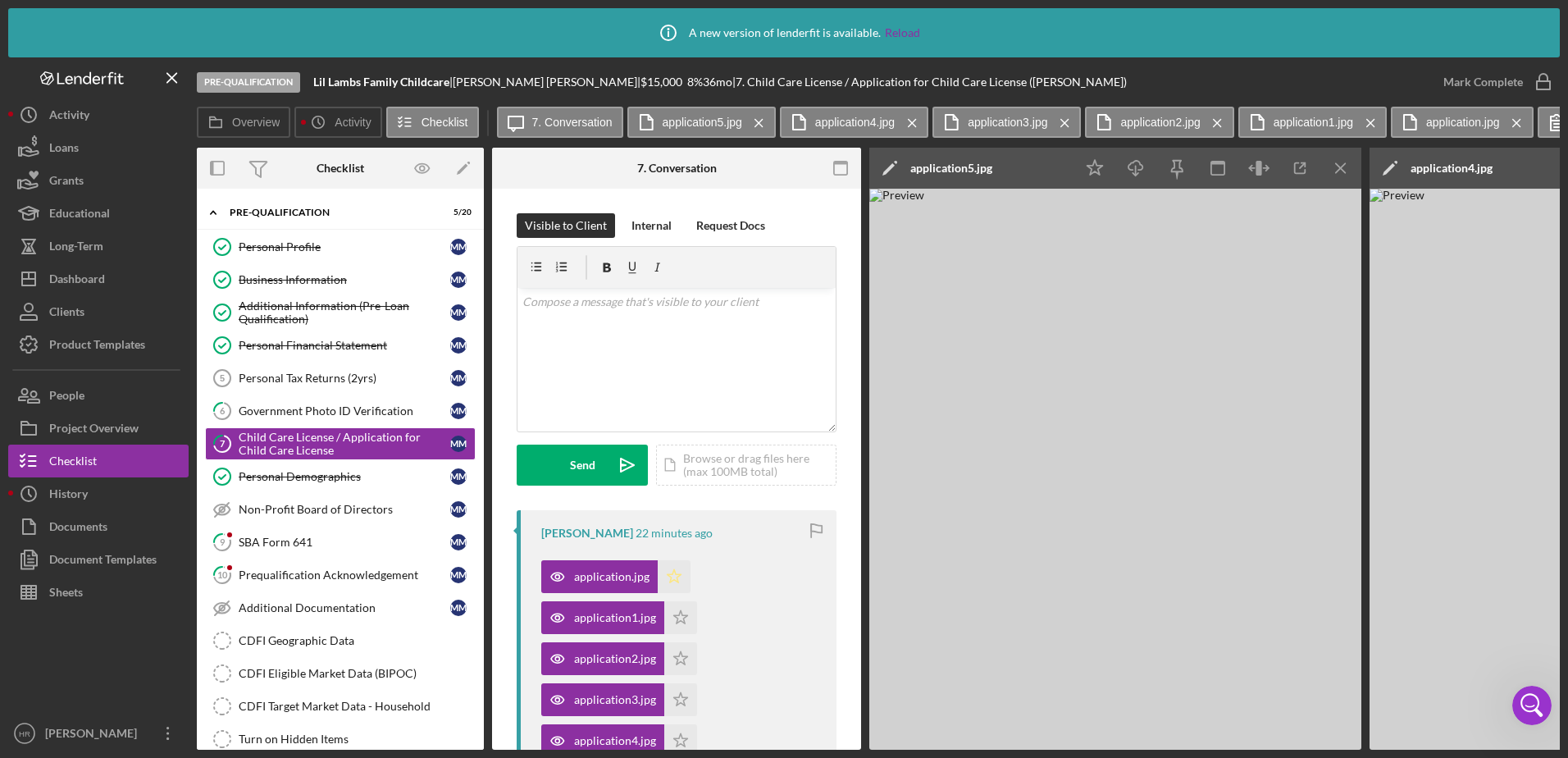
click at [670, 571] on icon "Icon/Star" at bounding box center [674, 577] width 33 height 33
click at [677, 618] on icon "Icon/Star" at bounding box center [681, 617] width 33 height 33
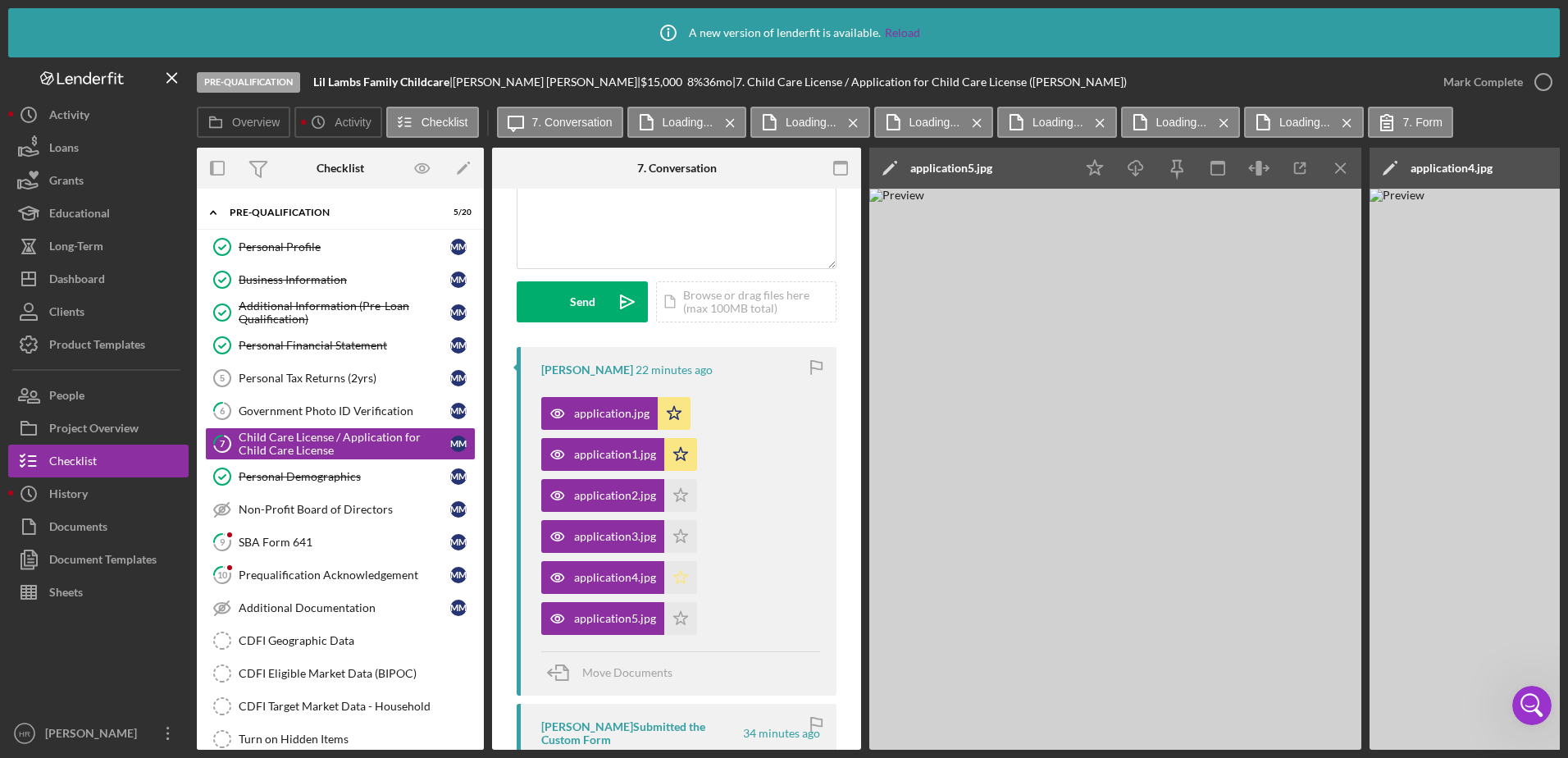
scroll to position [164, 0]
drag, startPoint x: 680, startPoint y: 493, endPoint x: 679, endPoint y: 515, distance: 22.0
click at [679, 496] on icon "Icon/Star" at bounding box center [681, 495] width 33 height 33
click at [681, 529] on icon "Icon/Star" at bounding box center [681, 536] width 33 height 33
click at [679, 564] on icon "Icon/Star" at bounding box center [681, 577] width 33 height 33
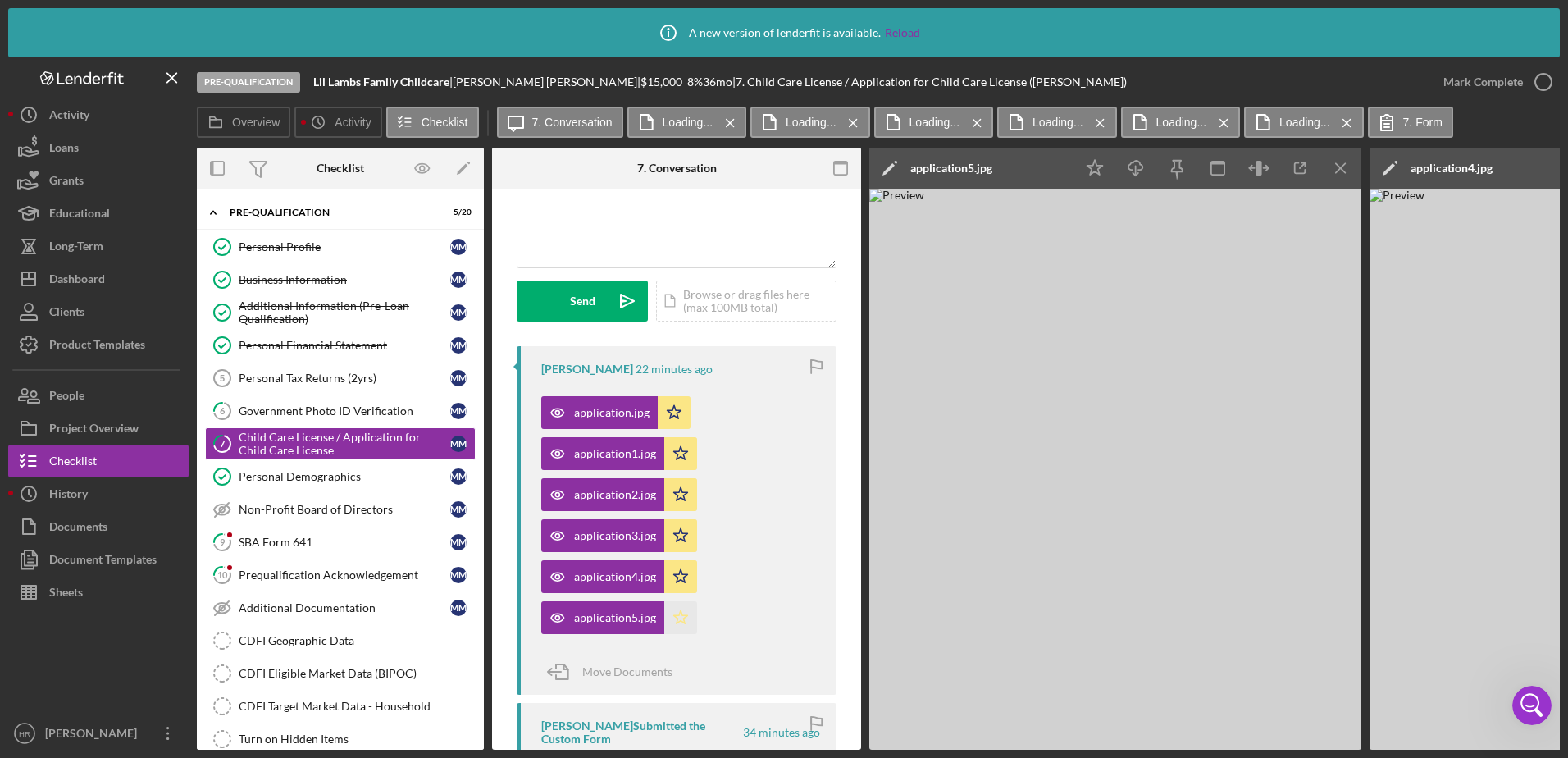
click at [671, 617] on icon "Icon/Star" at bounding box center [681, 617] width 33 height 33
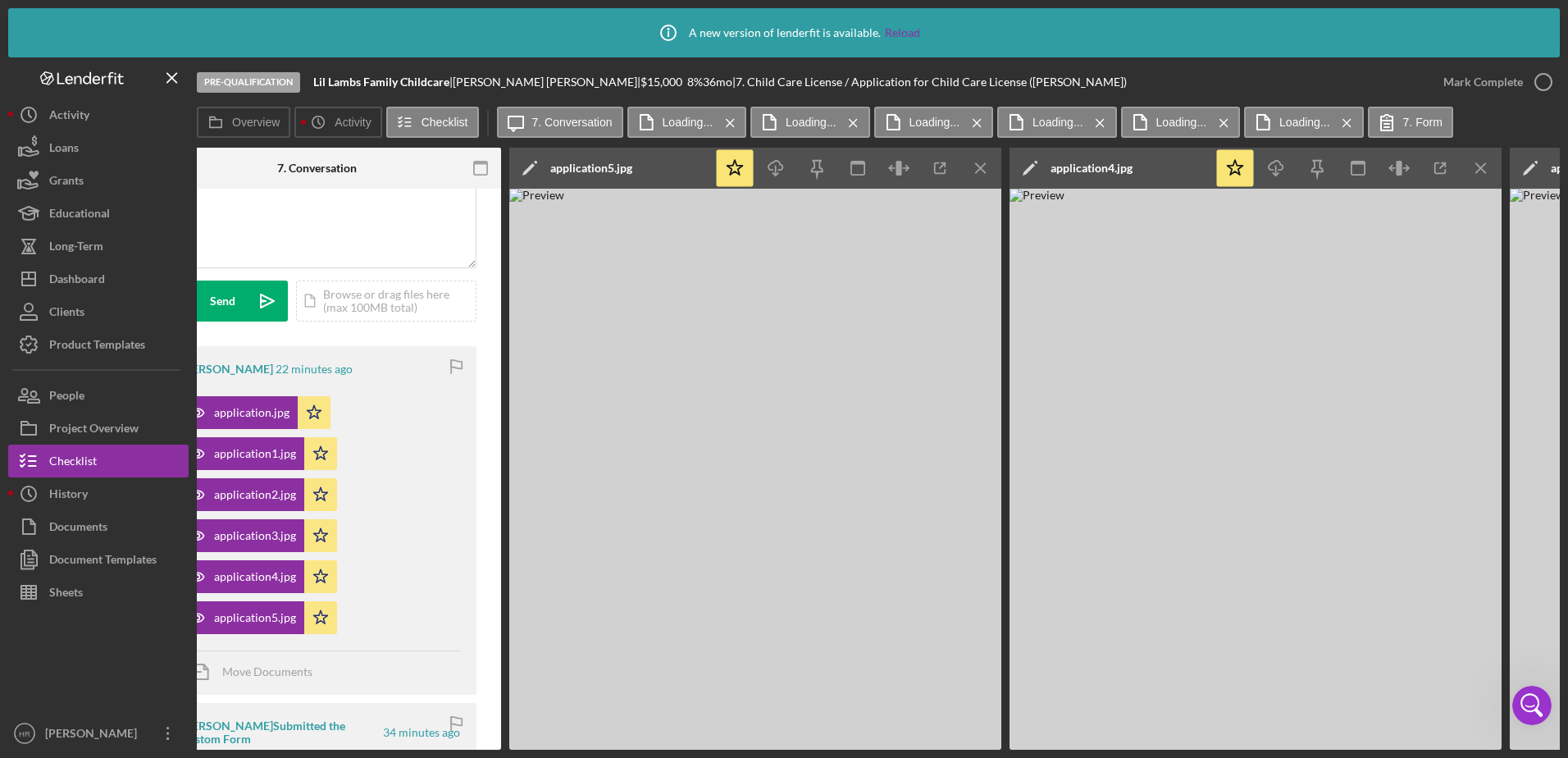
scroll to position [0, 0]
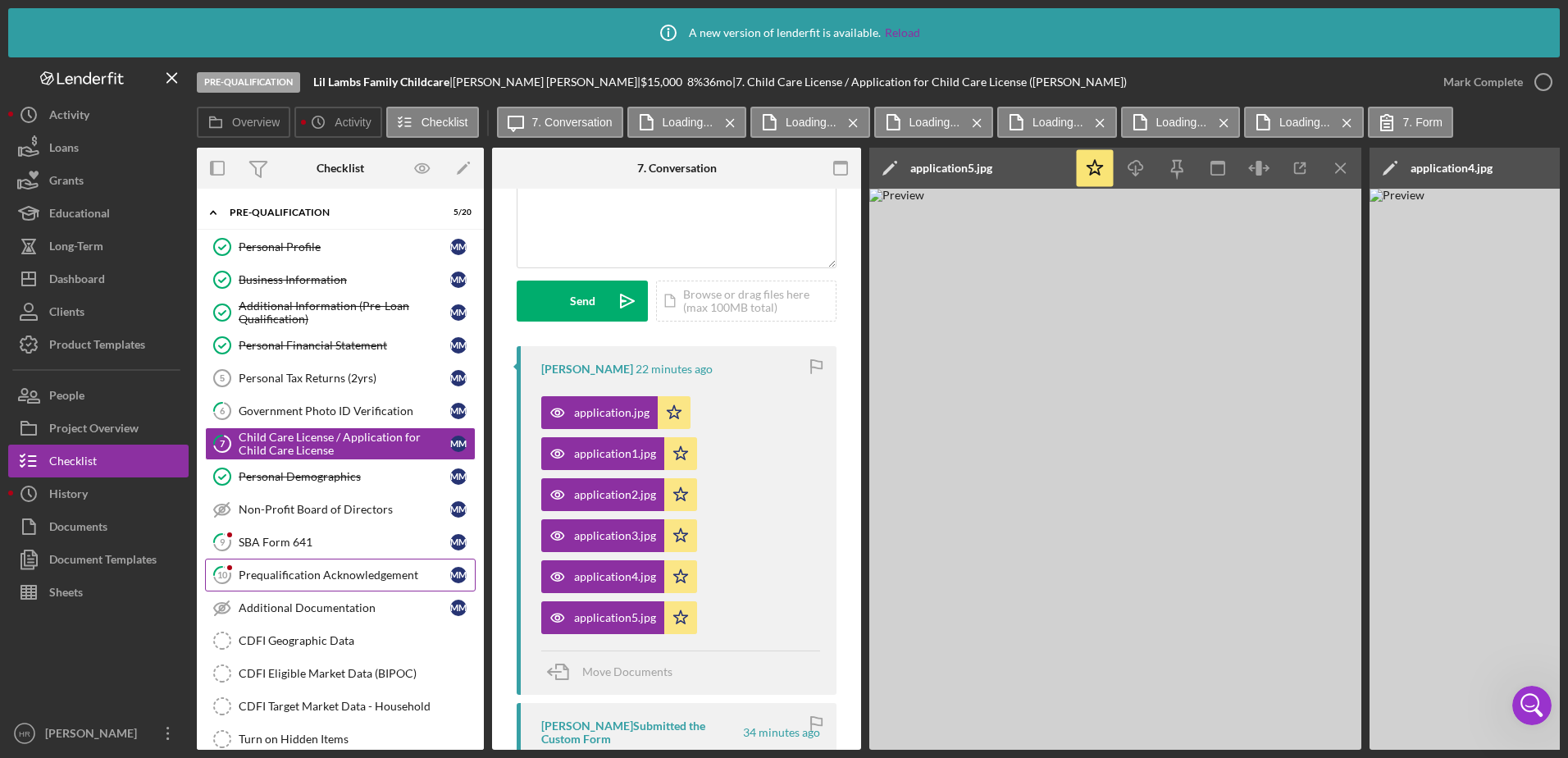
click at [302, 578] on div "Prequalification Acknowledgement" at bounding box center [344, 575] width 212 height 13
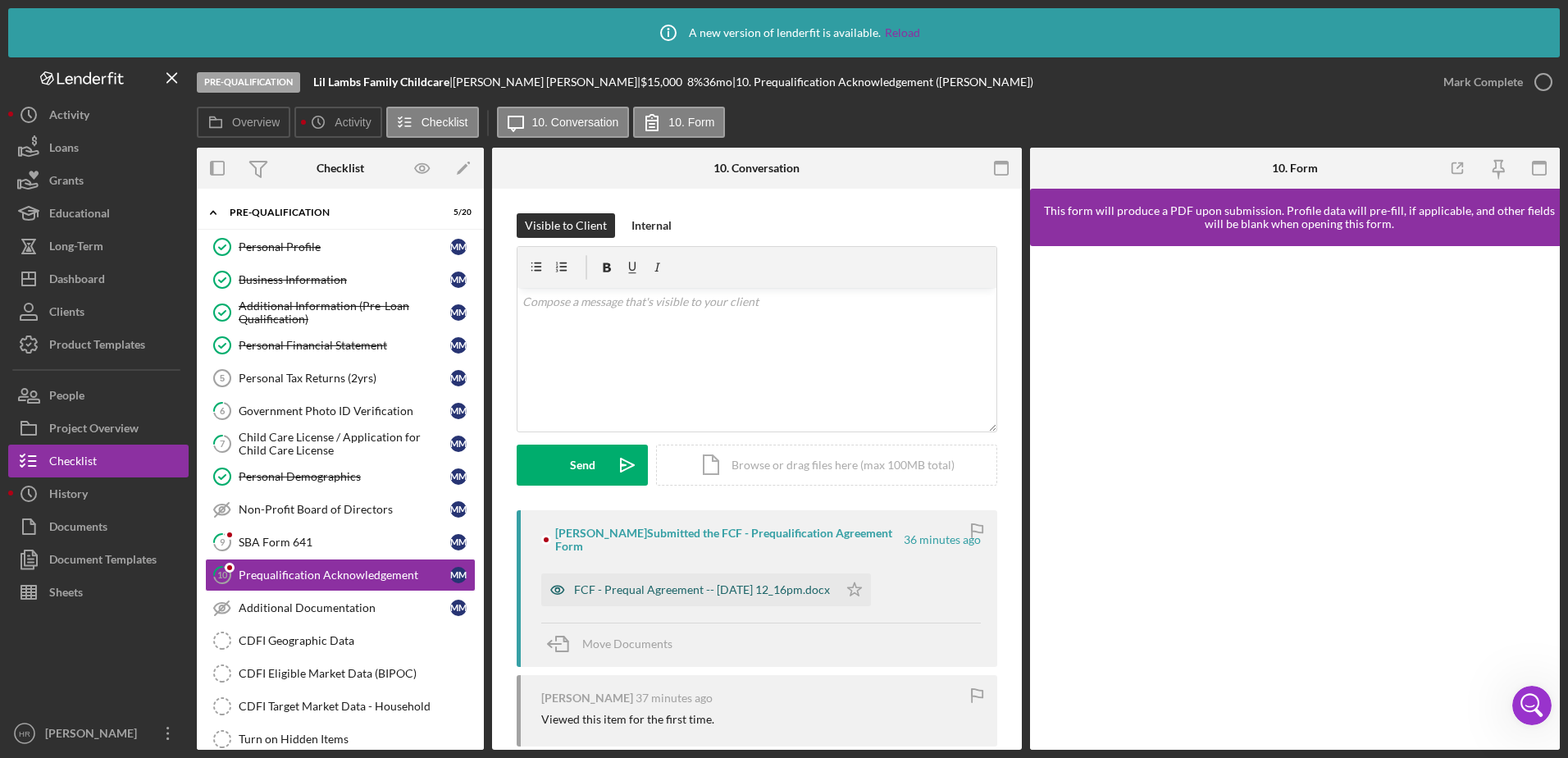
click at [706, 593] on div "FCF - Prequal Agreement -- [DATE] 12_16pm.docx" at bounding box center [702, 590] width 256 height 13
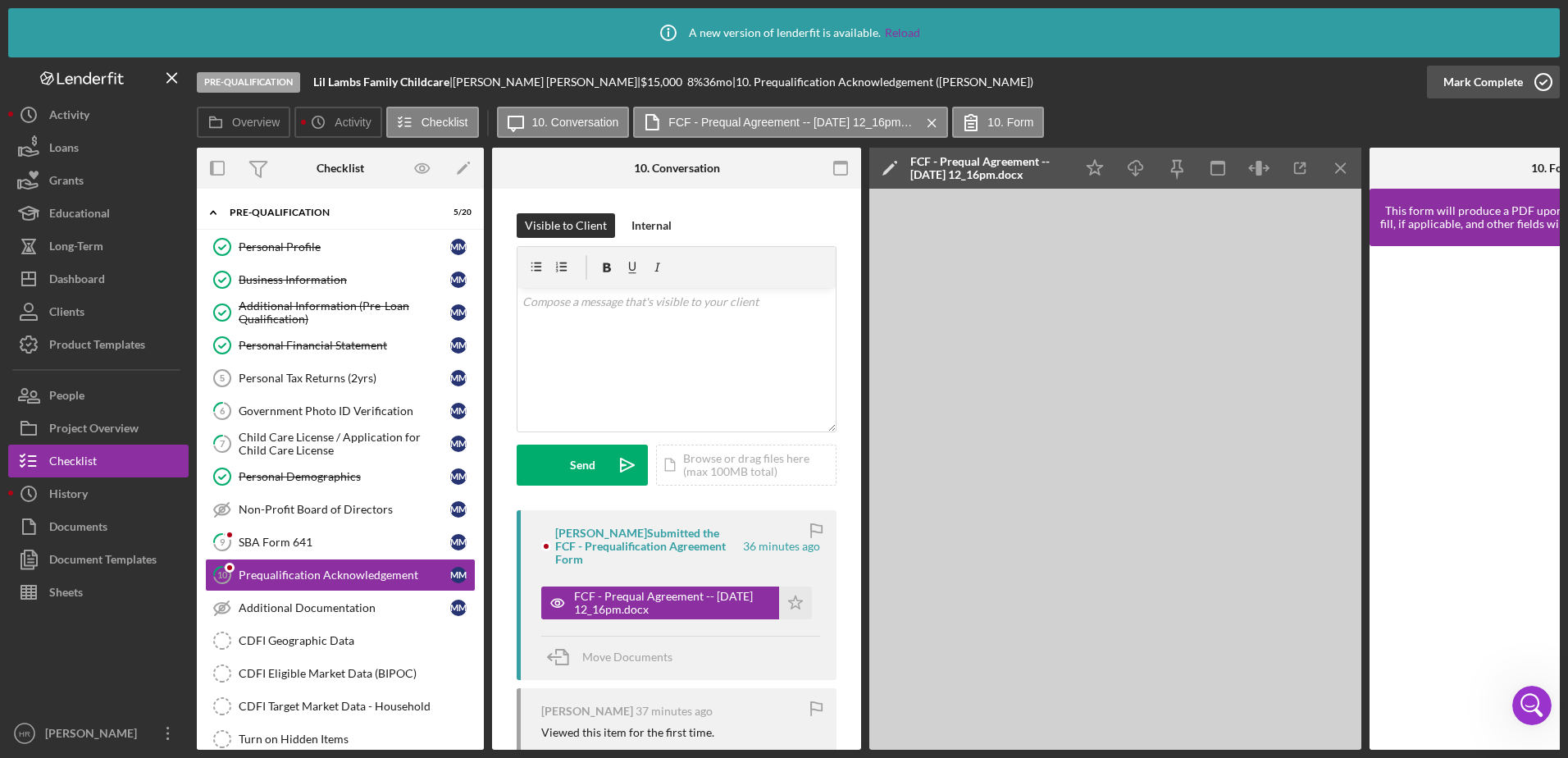
click at [1544, 80] on icon "button" at bounding box center [1542, 81] width 41 height 41
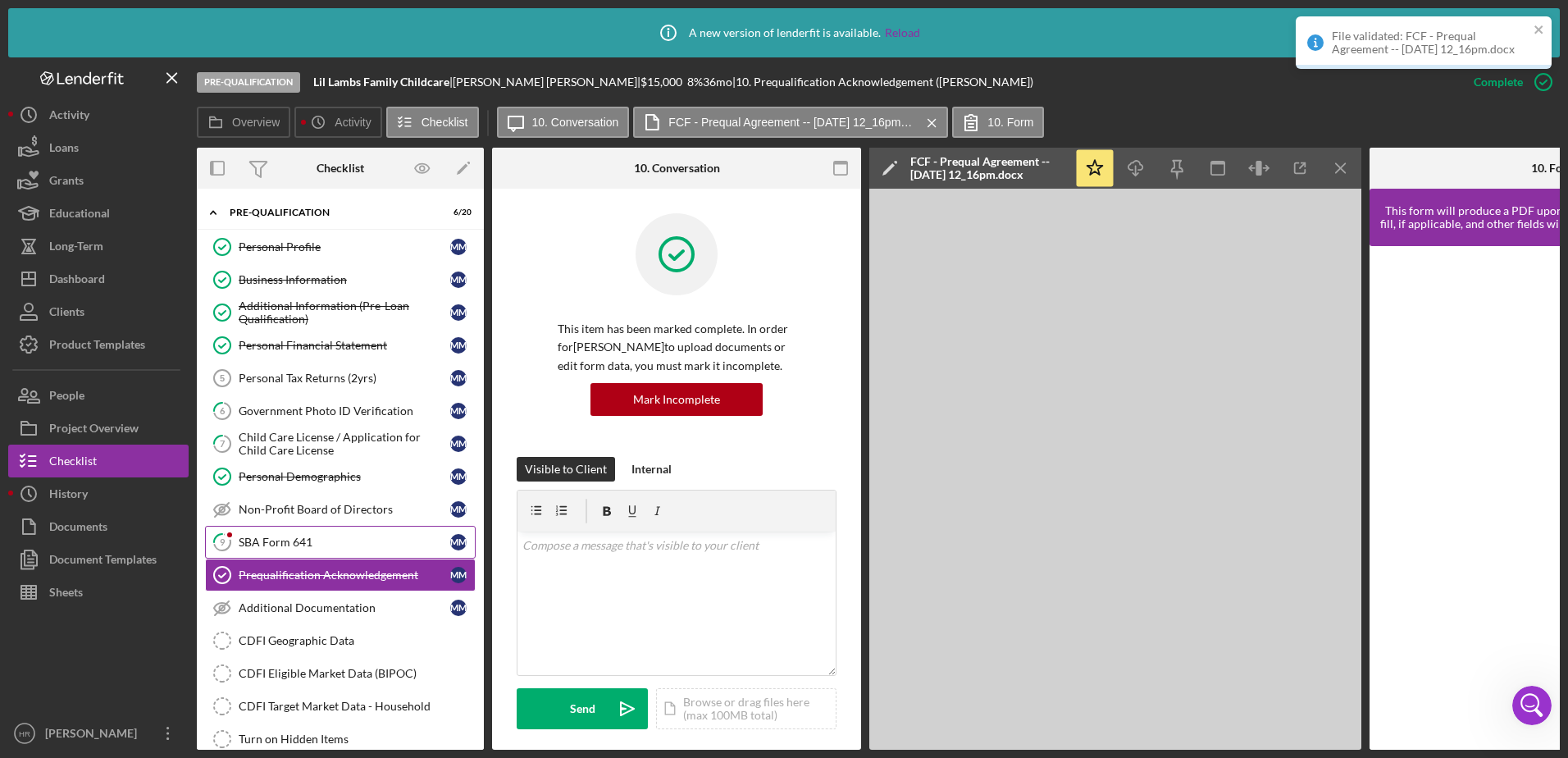
click at [259, 545] on div "SBA Form 641" at bounding box center [344, 542] width 212 height 13
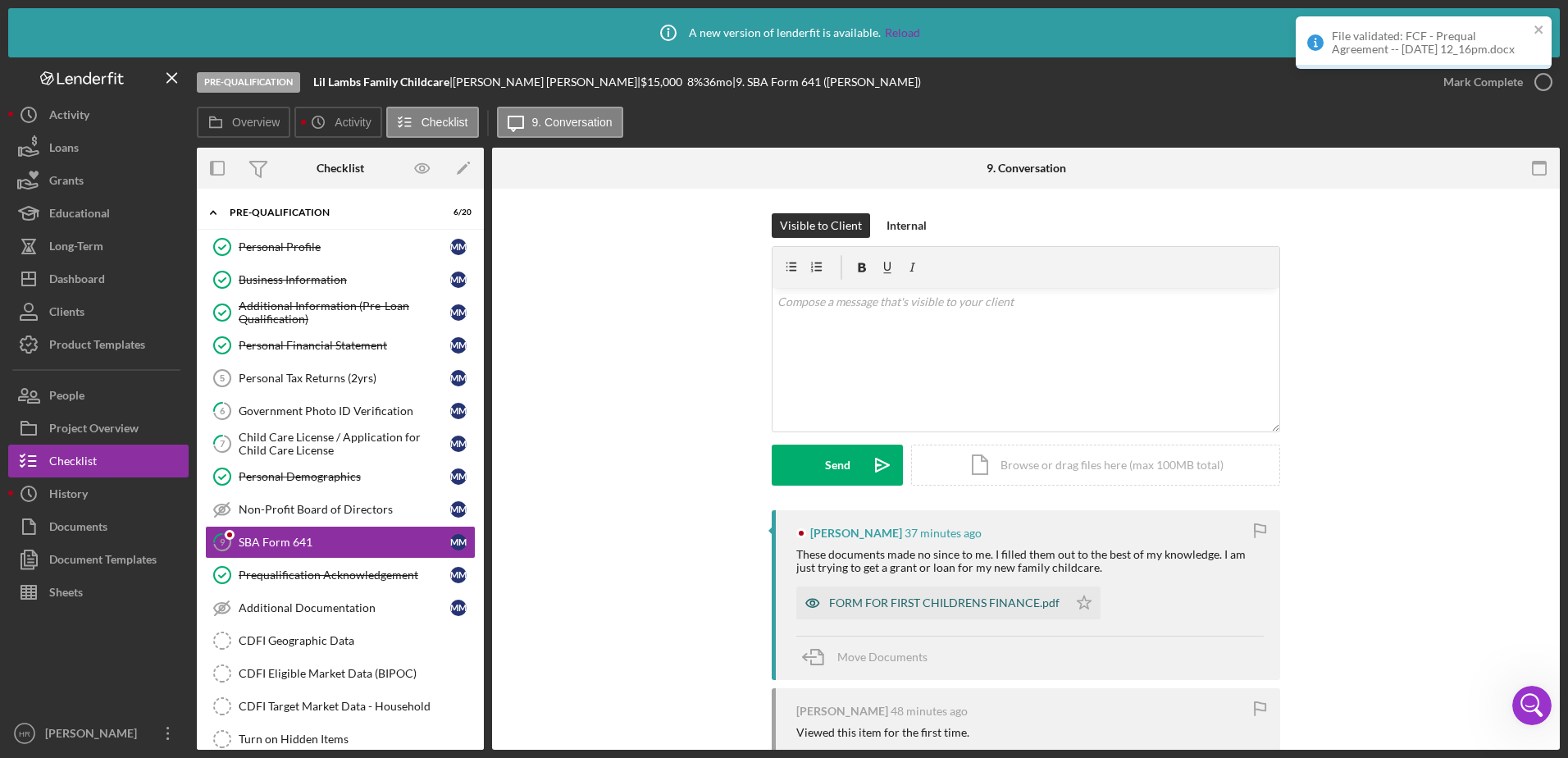
click at [932, 608] on div "FORM FOR FIRST CHILDRENS FINANCE.pdf" at bounding box center [944, 603] width 230 height 13
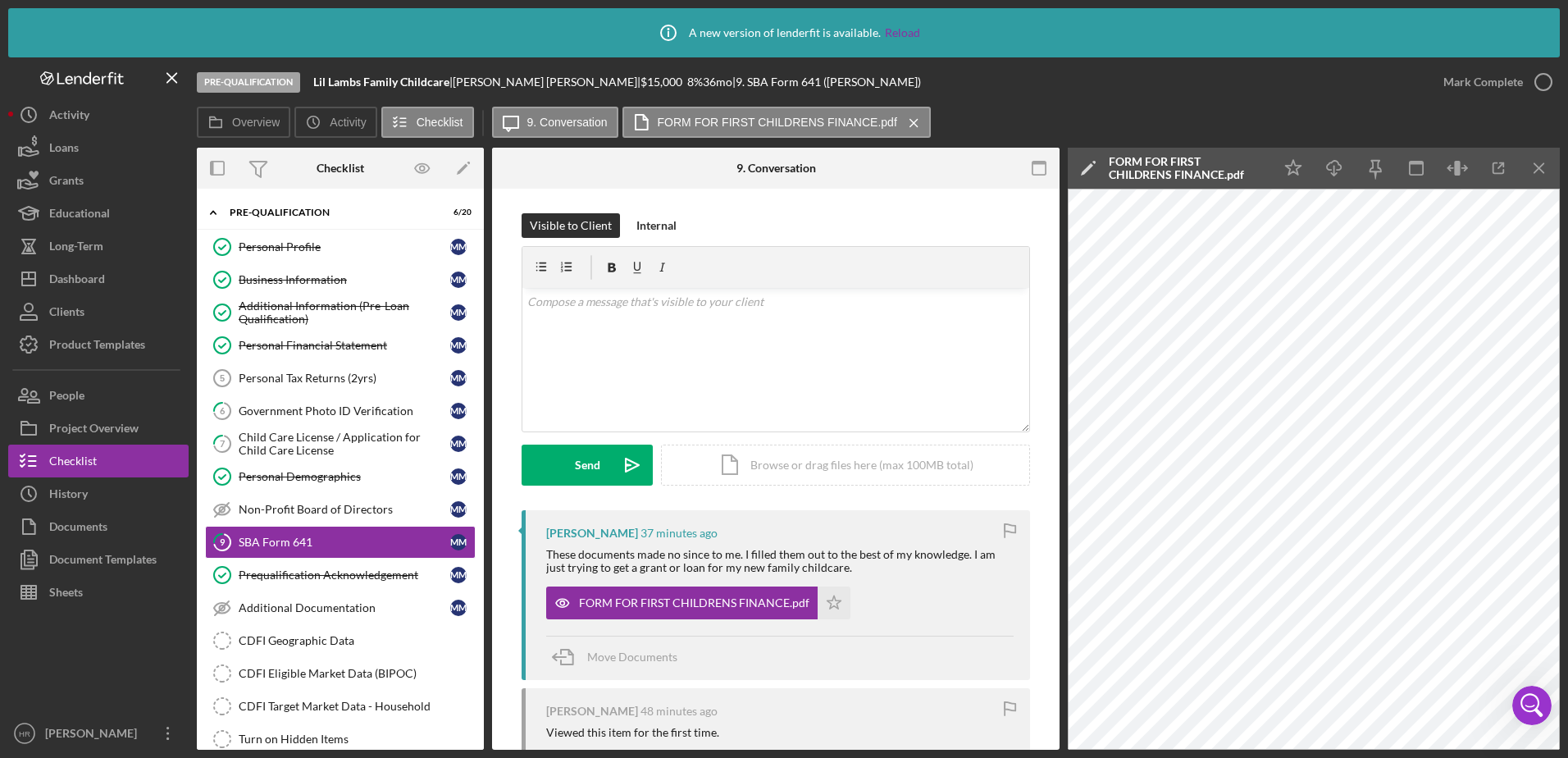
click at [712, 359] on div "v Color teal Color pink Remove color Add row above Add row below Add column bef…" at bounding box center [775, 359] width 507 height 143
click at [722, 362] on div "v Color teal Color pink Remove color Add row above Add row below Add column bef…" at bounding box center [775, 359] width 507 height 143
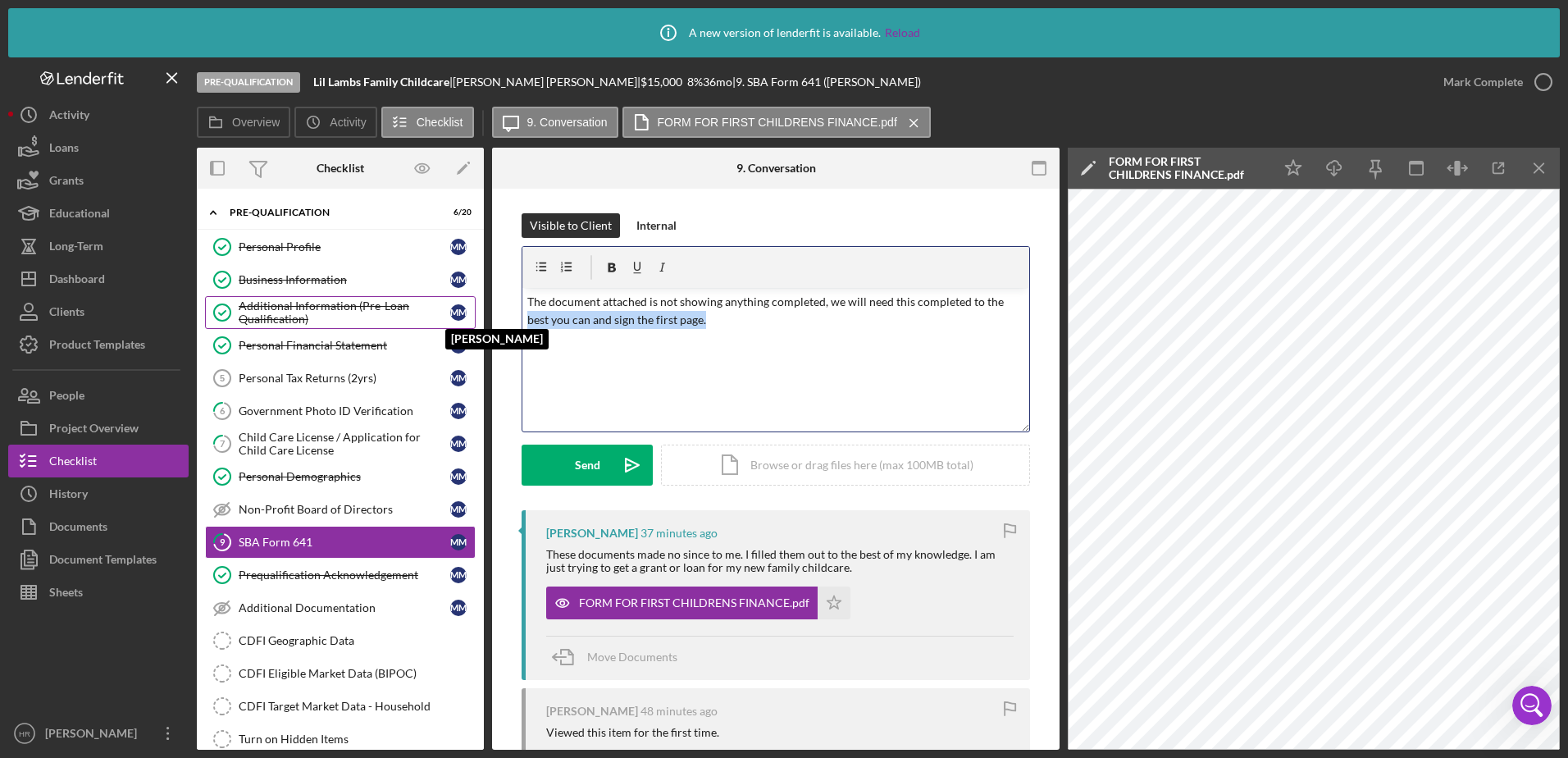
drag, startPoint x: 628, startPoint y: 333, endPoint x: 451, endPoint y: 318, distance: 177.6
click at [451, 318] on div "Overview Internal Workflow Stage Pre-Qualification Icon/Dropdown Arrow Archive …" at bounding box center [878, 448] width 1363 height 602
click at [692, 373] on div "v Color teal Color pink Remove color Add row above Add row below Add column bef…" at bounding box center [775, 359] width 507 height 143
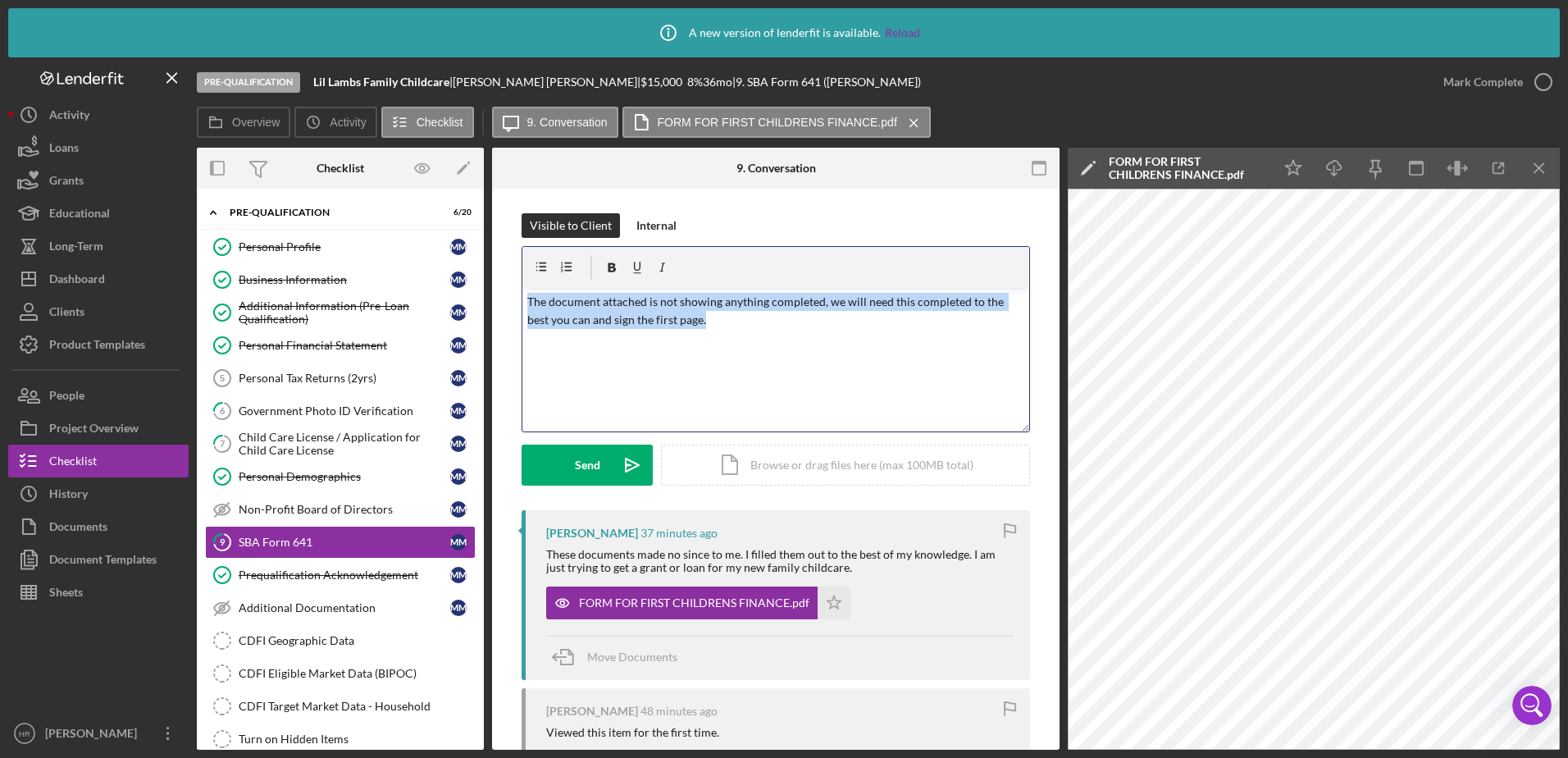
drag, startPoint x: 723, startPoint y: 321, endPoint x: 526, endPoint y: 304, distance: 197.7
click at [528, 303] on p "The document attached is not showing anything completed, we will need this comp…" at bounding box center [776, 311] width 497 height 37
copy p "The document attached is not showing anything completed, we will need this comp…"
click at [603, 367] on div "v Color teal Color pink Remove color Add row above Add row below Add column bef…" at bounding box center [775, 359] width 507 height 143
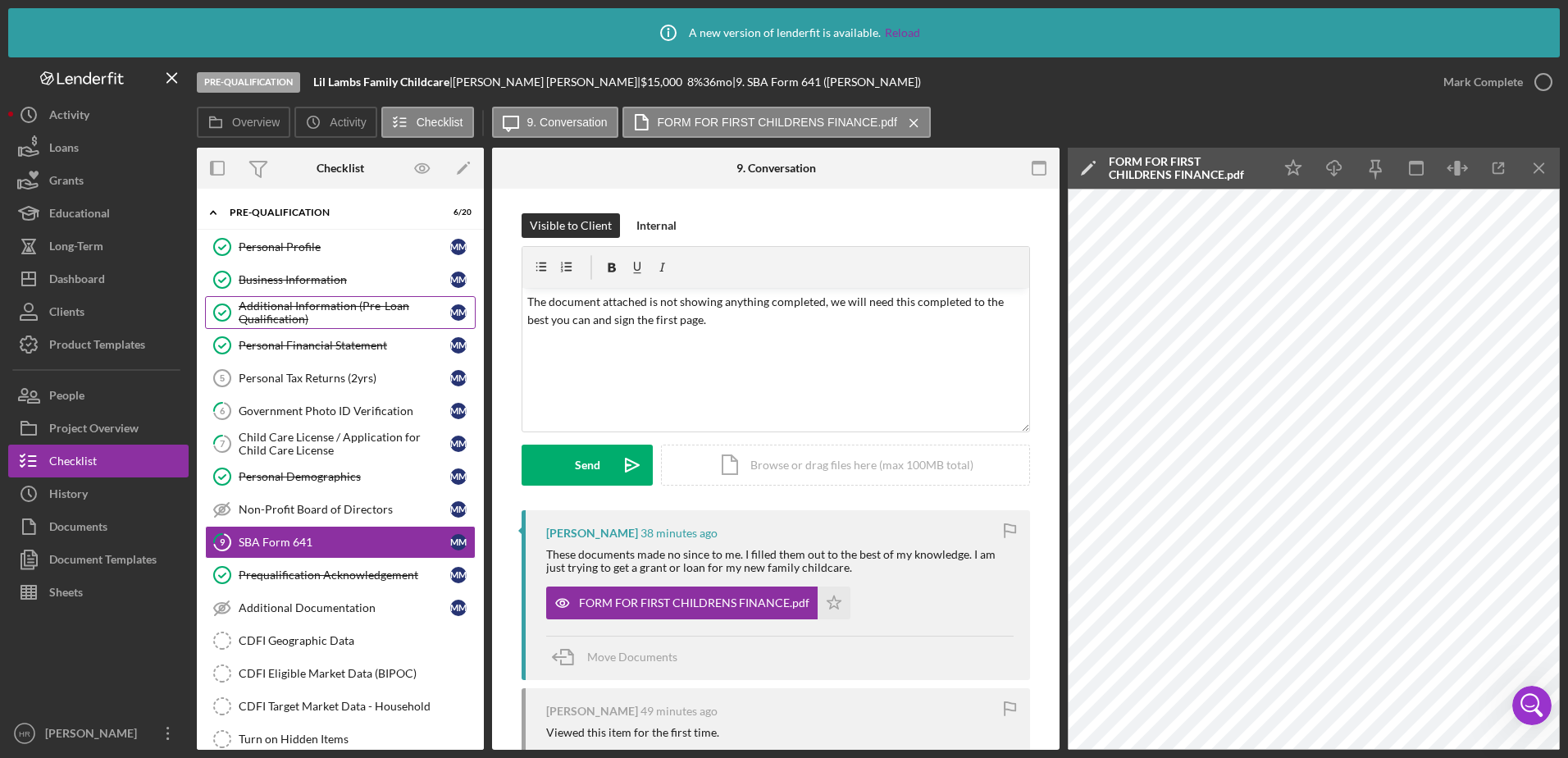
click at [294, 297] on link "Additional Information (Pre-Loan Qualification) Additional Information (Pre-Loa…" at bounding box center [340, 312] width 270 height 33
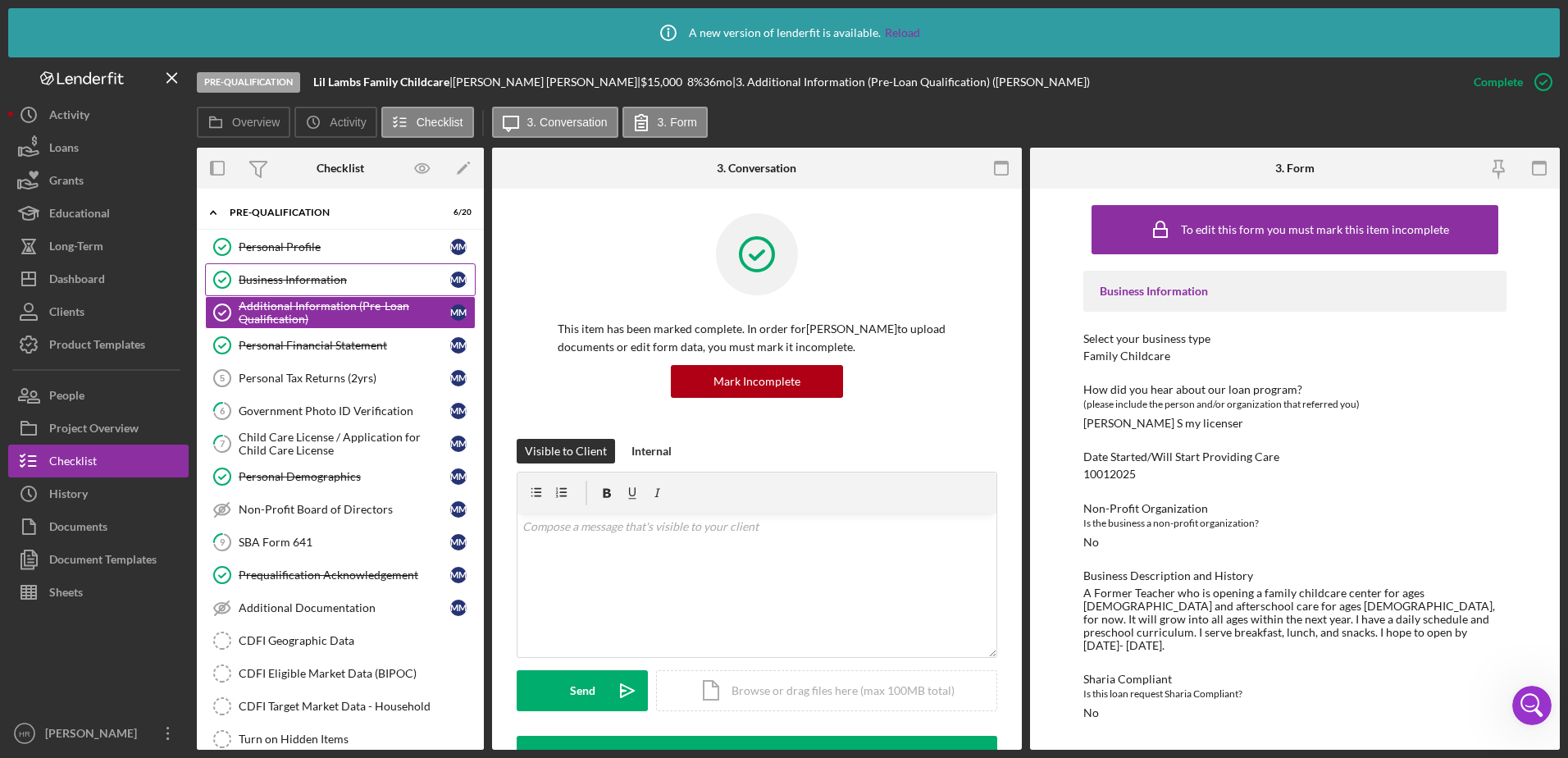
click at [290, 279] on div "Business Information" at bounding box center [344, 279] width 212 height 13
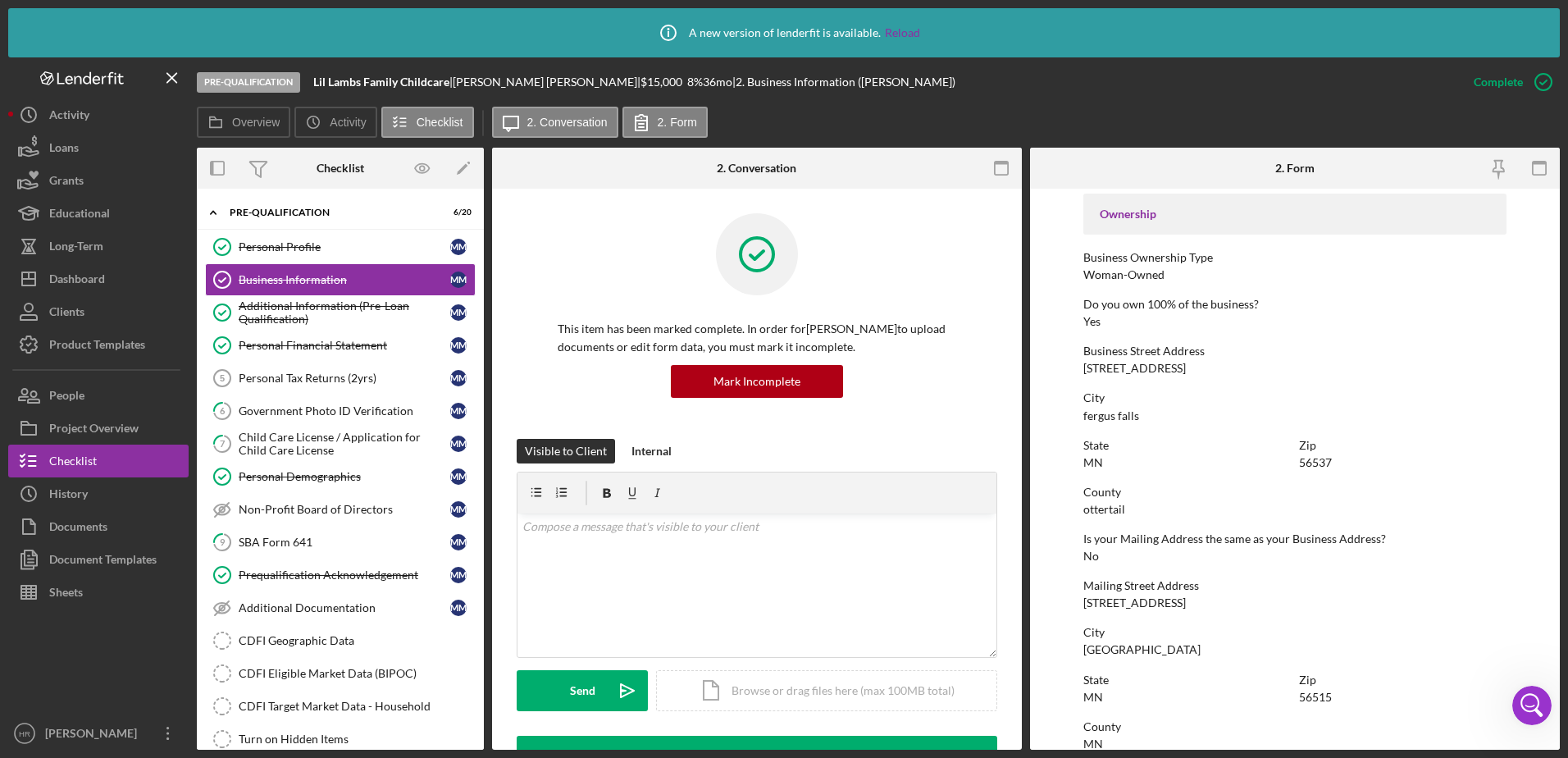
scroll to position [574, 0]
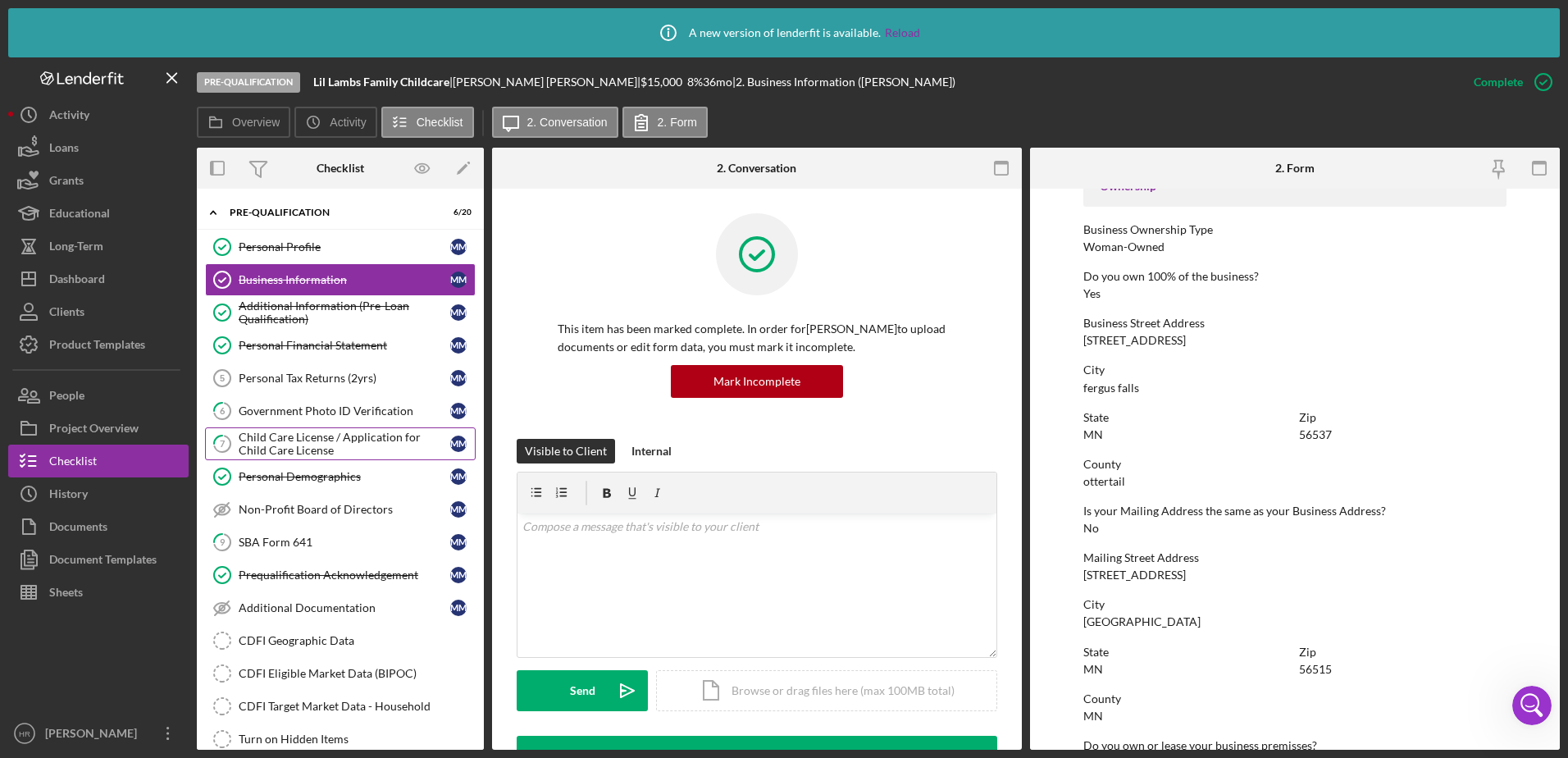
click at [288, 443] on div "Child Care License / Application for Child Care License" at bounding box center [344, 444] width 212 height 26
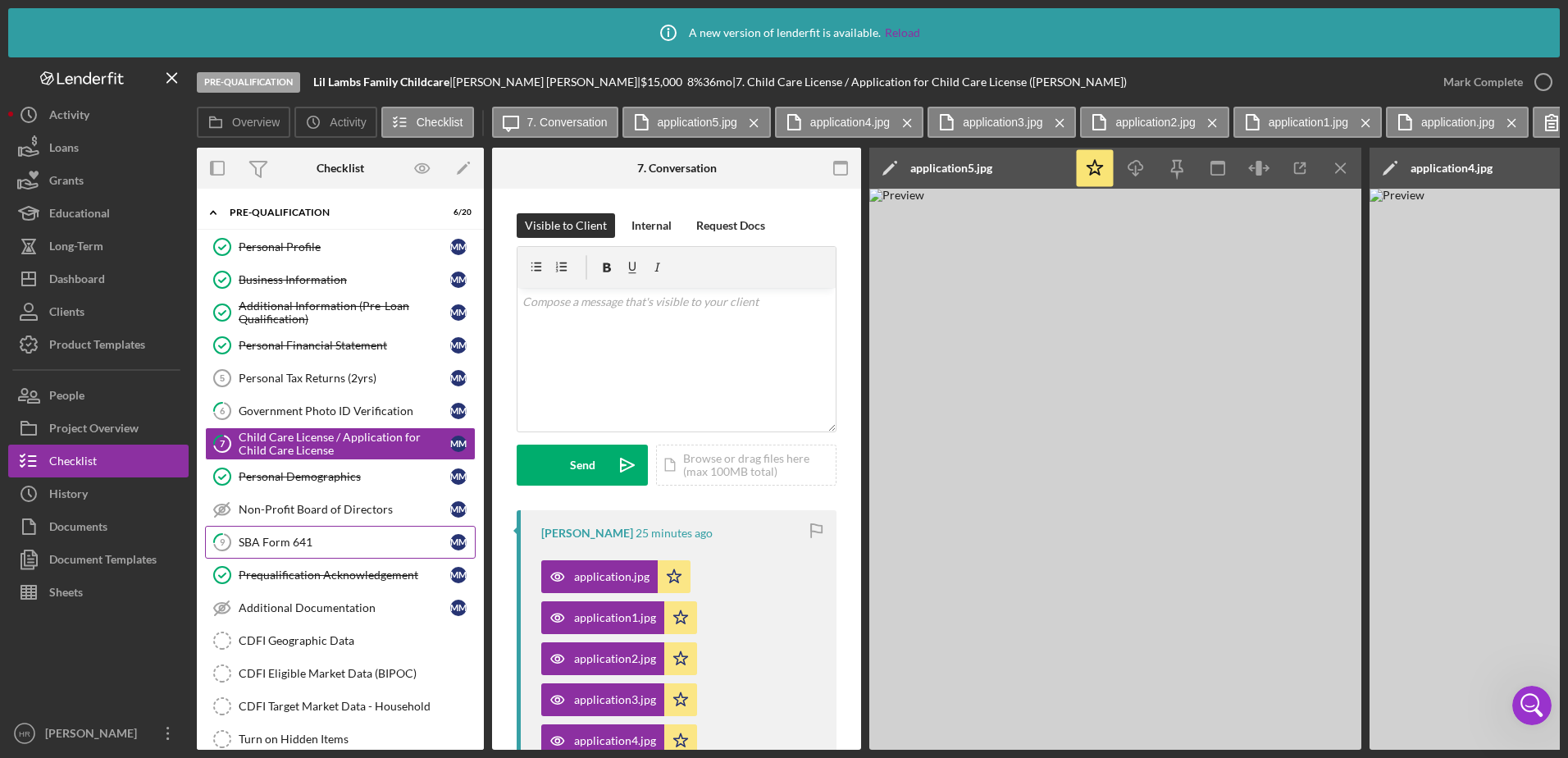
click at [266, 534] on link "9 SBA Form 641 M M" at bounding box center [340, 542] width 270 height 33
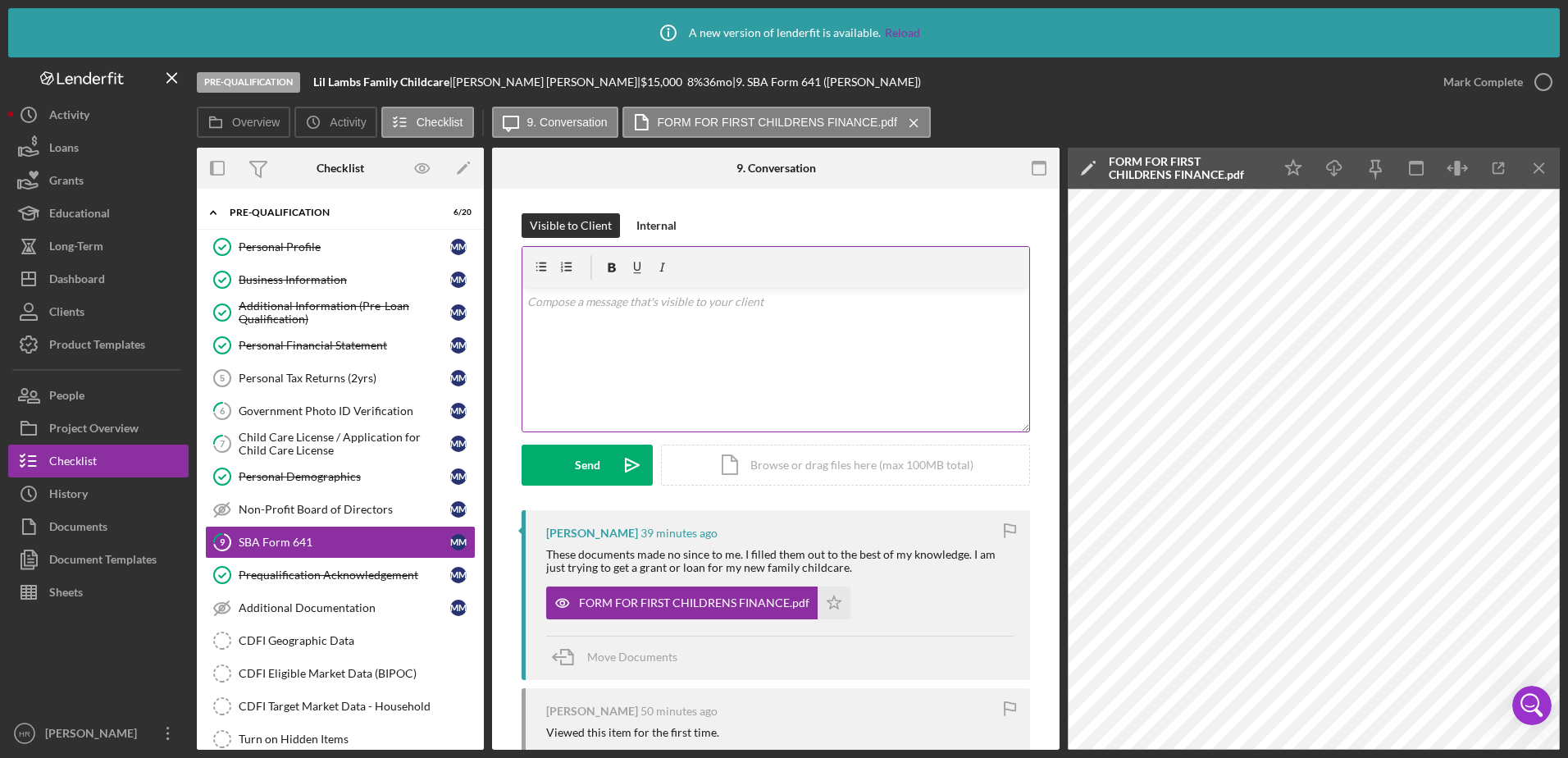
click at [796, 314] on div "v Color teal Color pink Remove color Add row above Add row below Add column bef…" at bounding box center [775, 359] width 507 height 143
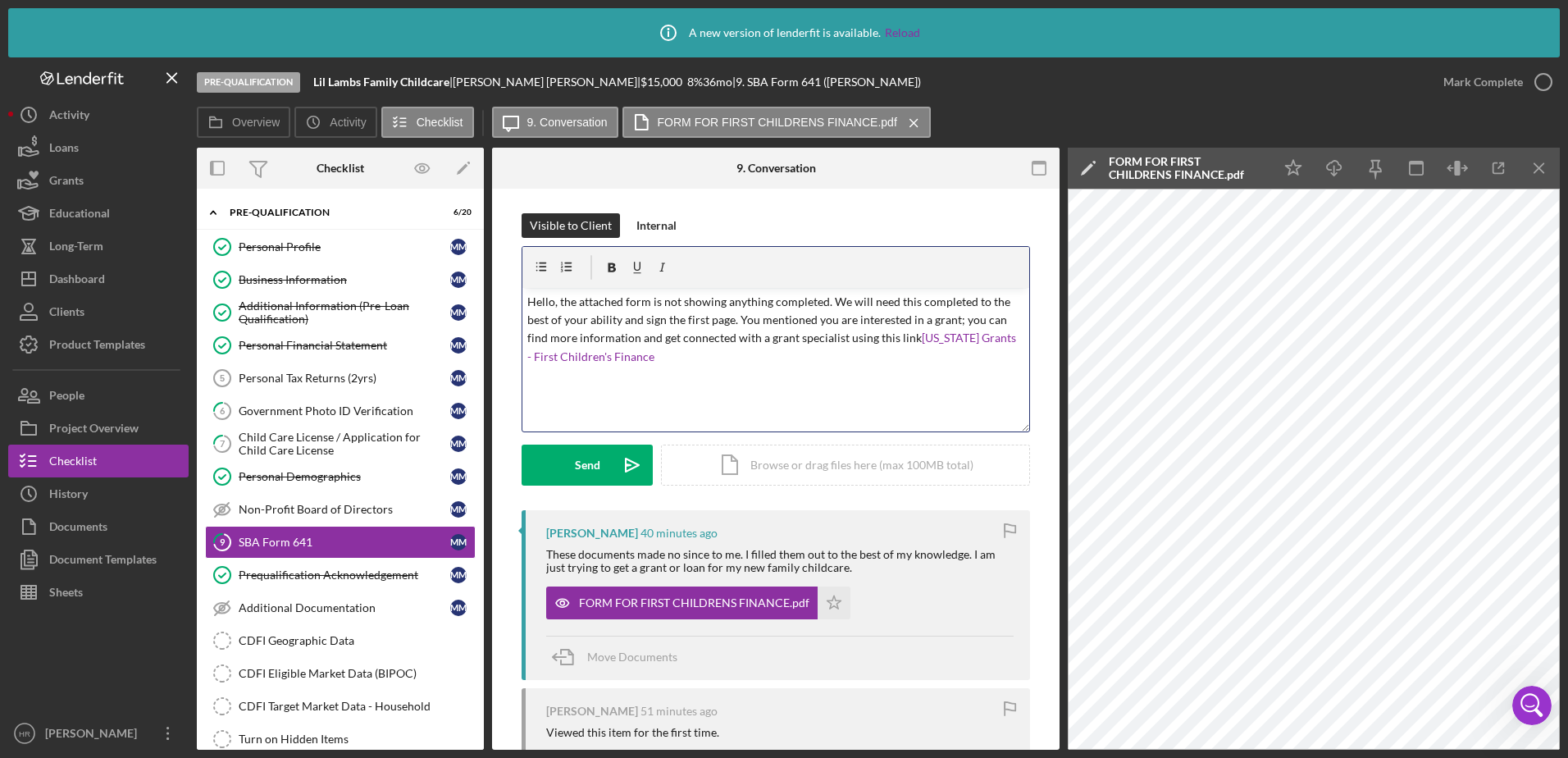
click at [751, 359] on p "Hello, the attached form is not showing anything completed. We will need this c…" at bounding box center [776, 330] width 497 height 74
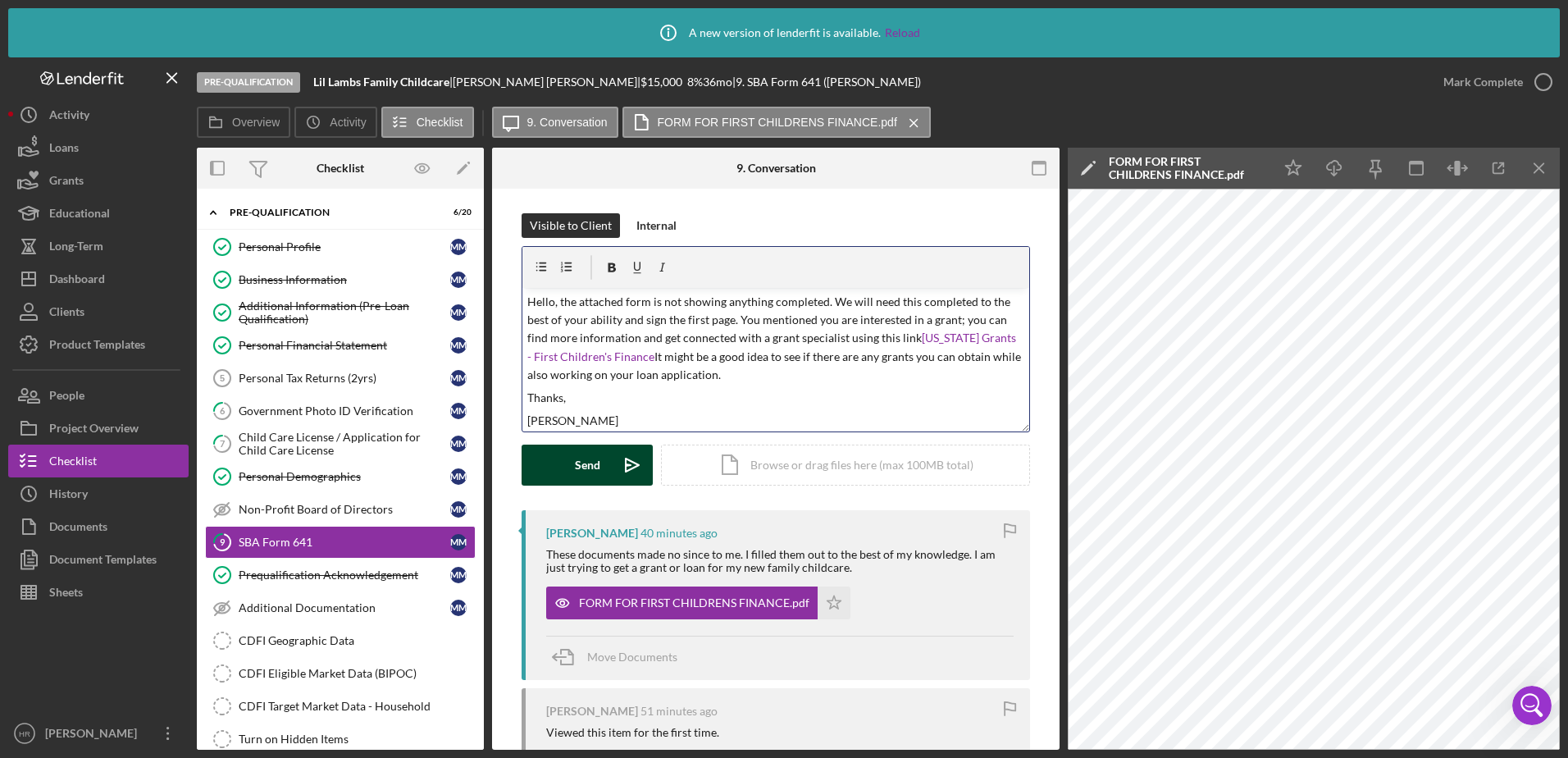
click at [566, 472] on button "Send Icon/icon-invite-send" at bounding box center [587, 465] width 131 height 41
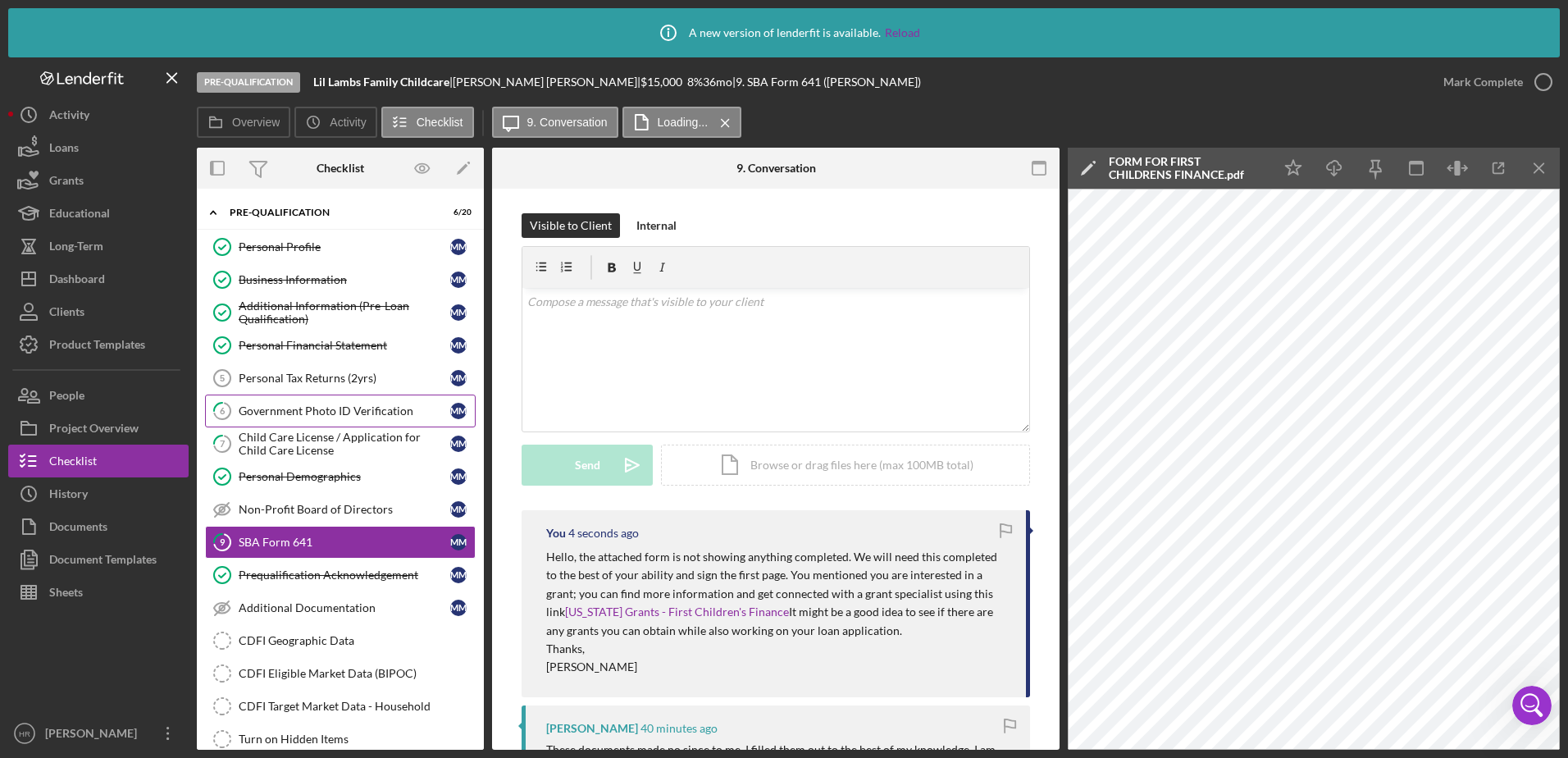
click at [289, 409] on div "Government Photo ID Verification" at bounding box center [344, 411] width 212 height 13
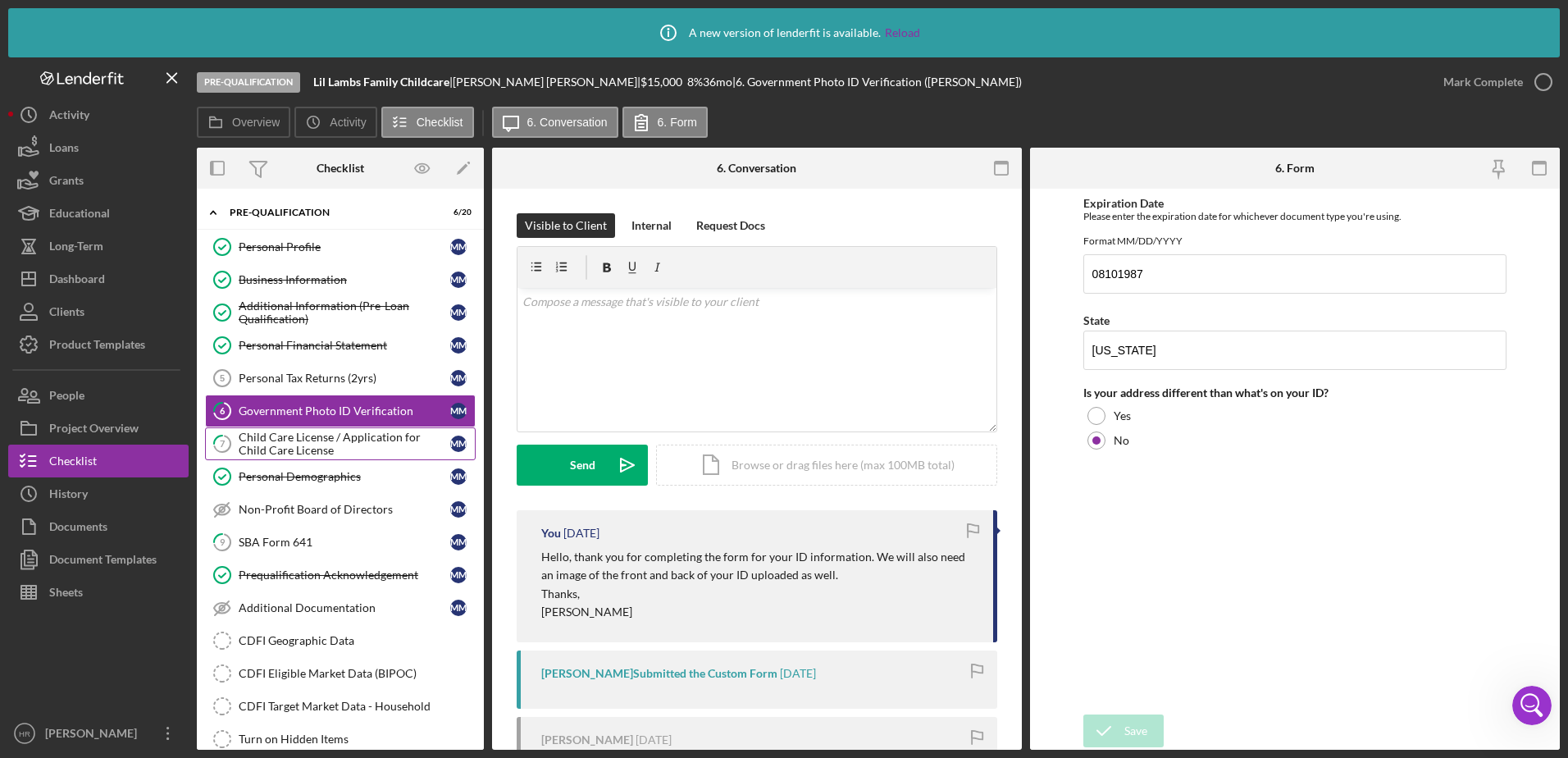
click at [286, 440] on div "Child Care License / Application for Child Care License" at bounding box center [344, 444] width 212 height 26
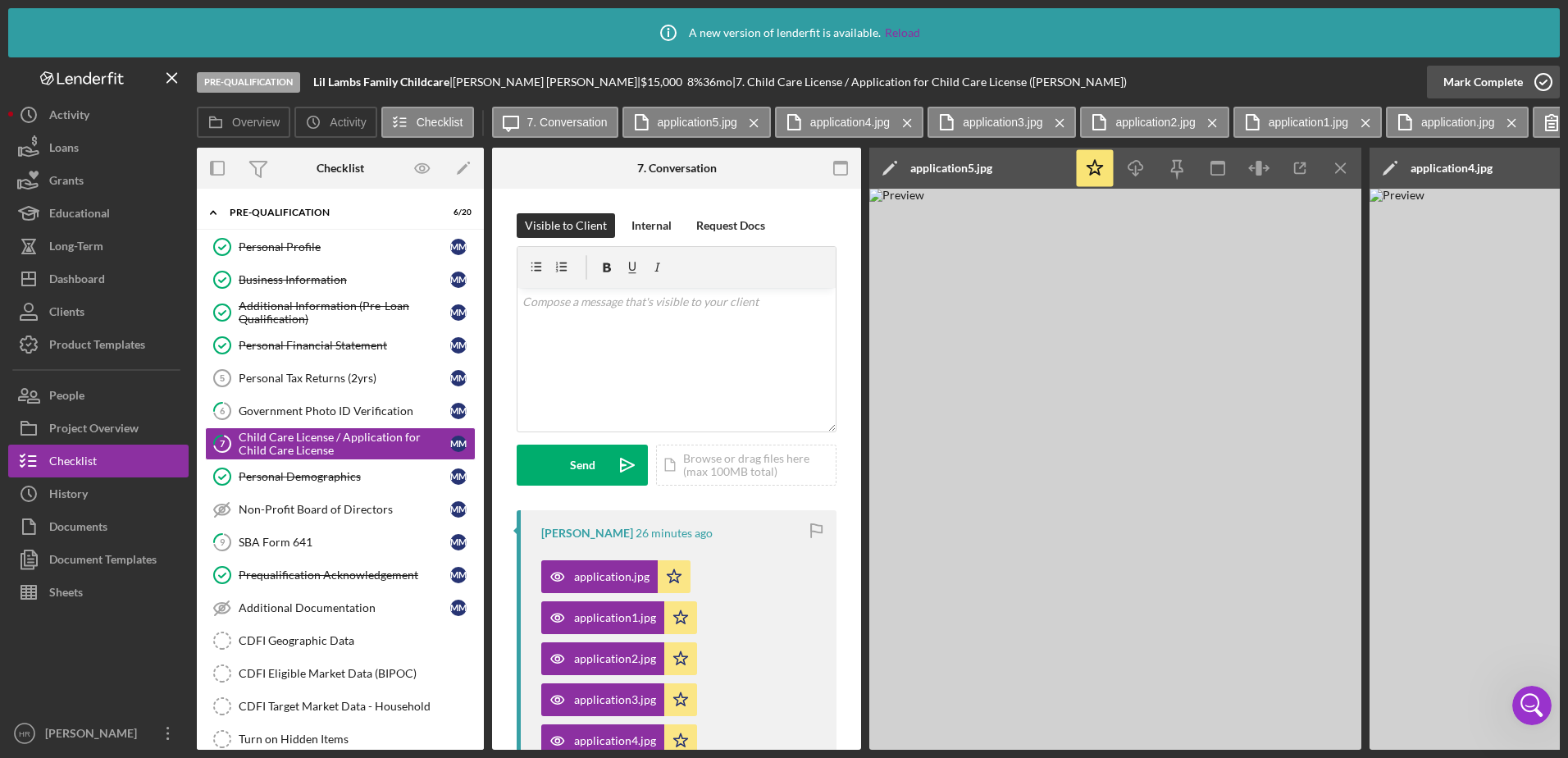
click at [1536, 85] on icon "button" at bounding box center [1542, 81] width 41 height 41
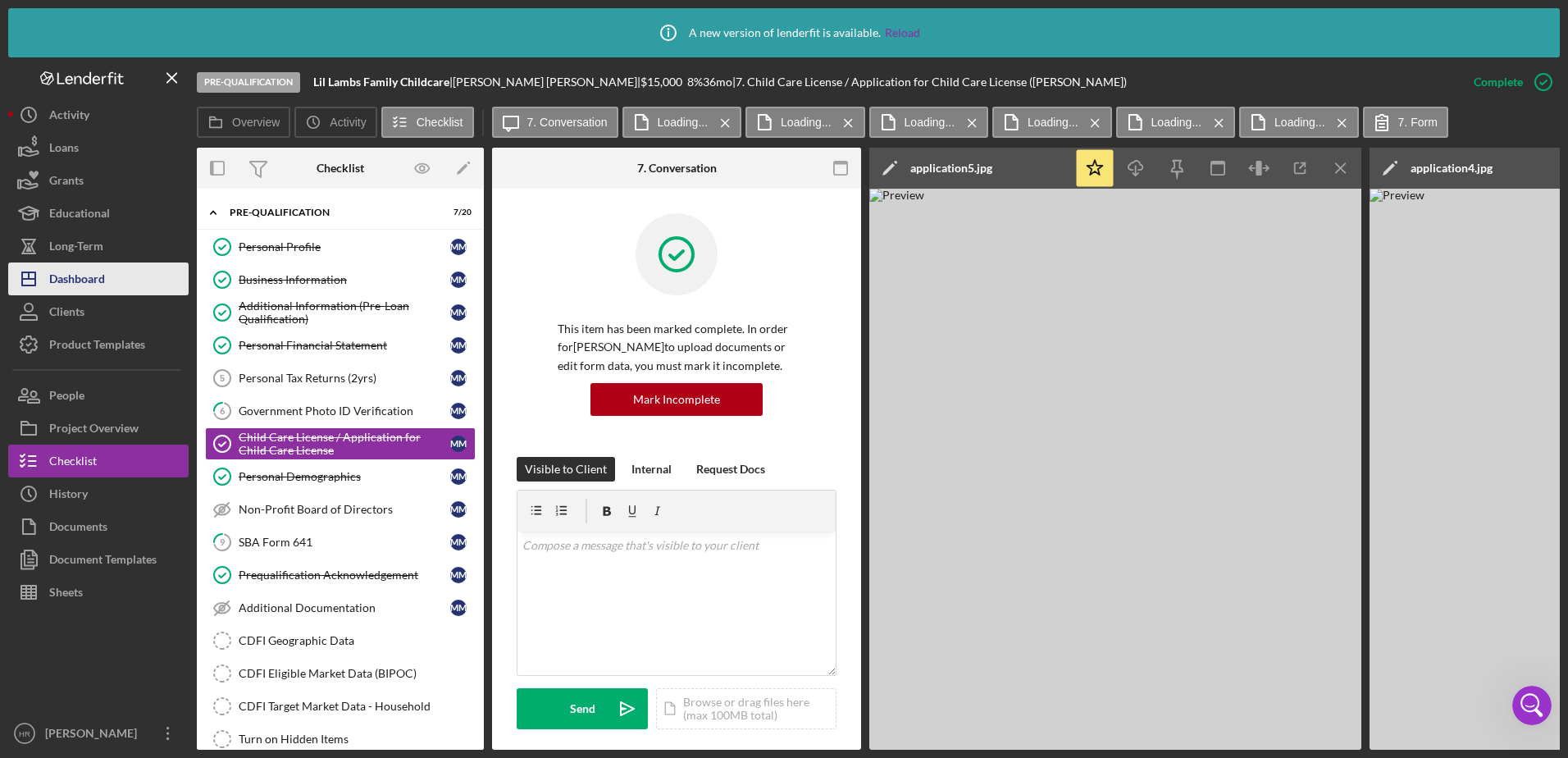
click at [65, 282] on div "Dashboard" at bounding box center [77, 280] width 56 height 37
